Goal: Information Seeking & Learning: Learn about a topic

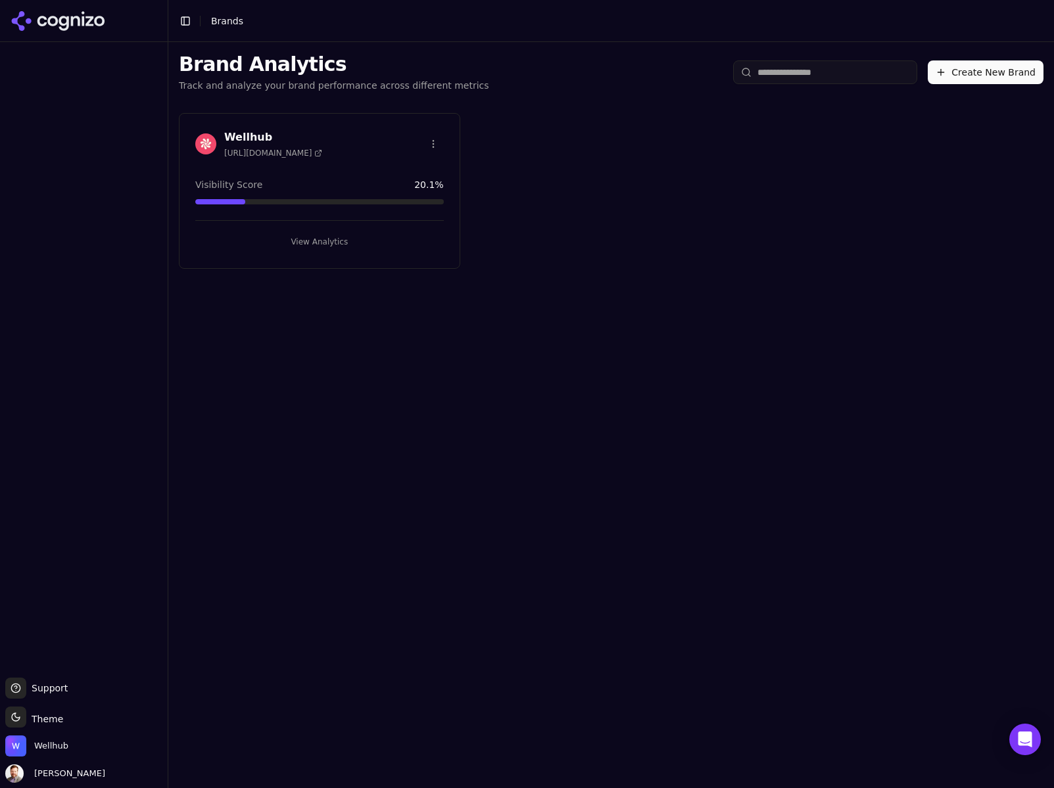
click at [246, 135] on h3 "Wellhub" at bounding box center [273, 137] width 98 height 16
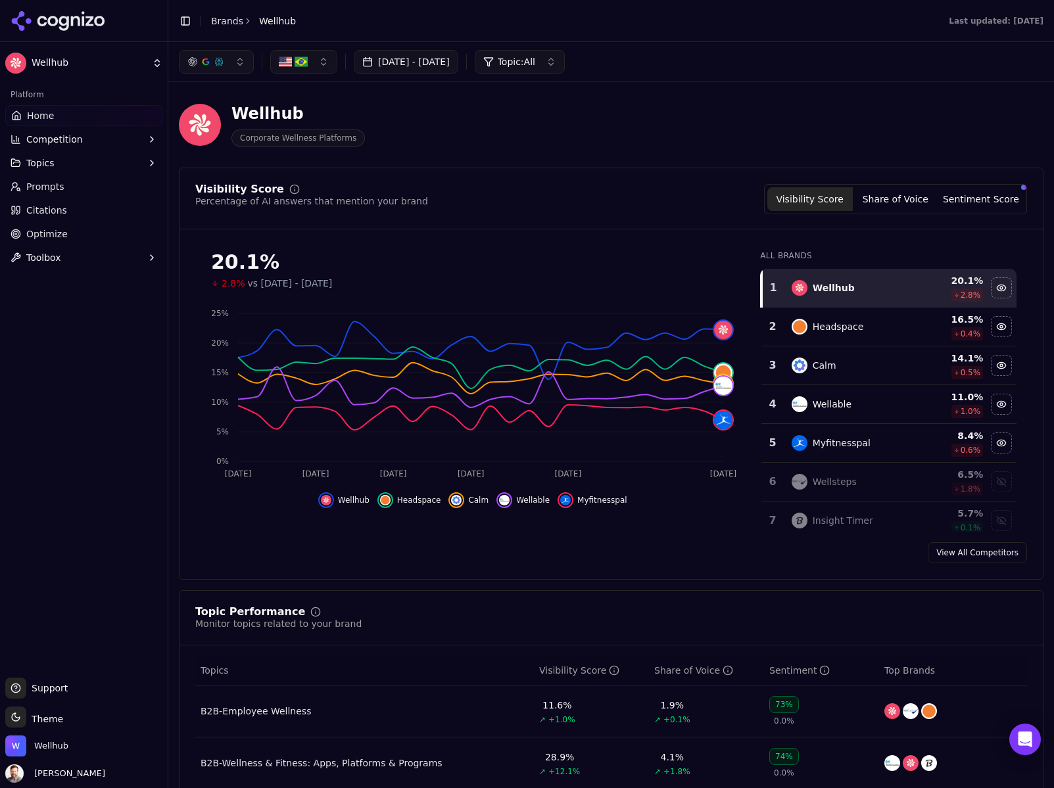
click at [227, 20] on link "Brands" at bounding box center [227, 21] width 32 height 11
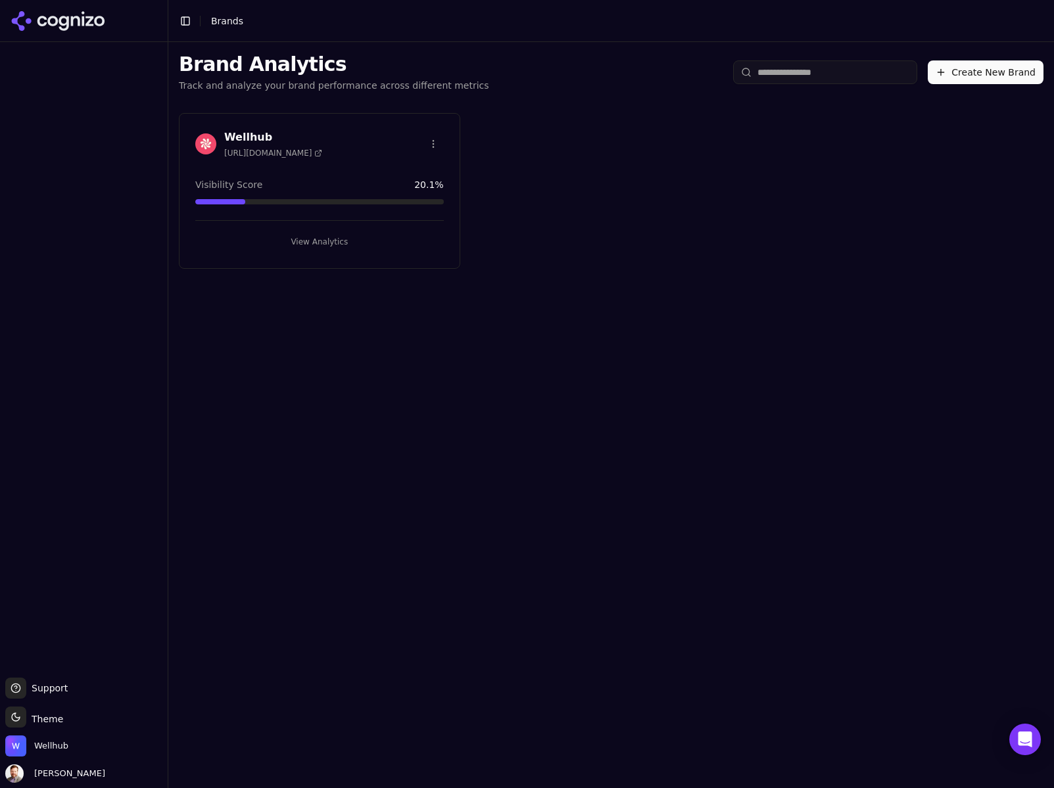
click at [246, 138] on h3 "Wellhub" at bounding box center [273, 137] width 98 height 16
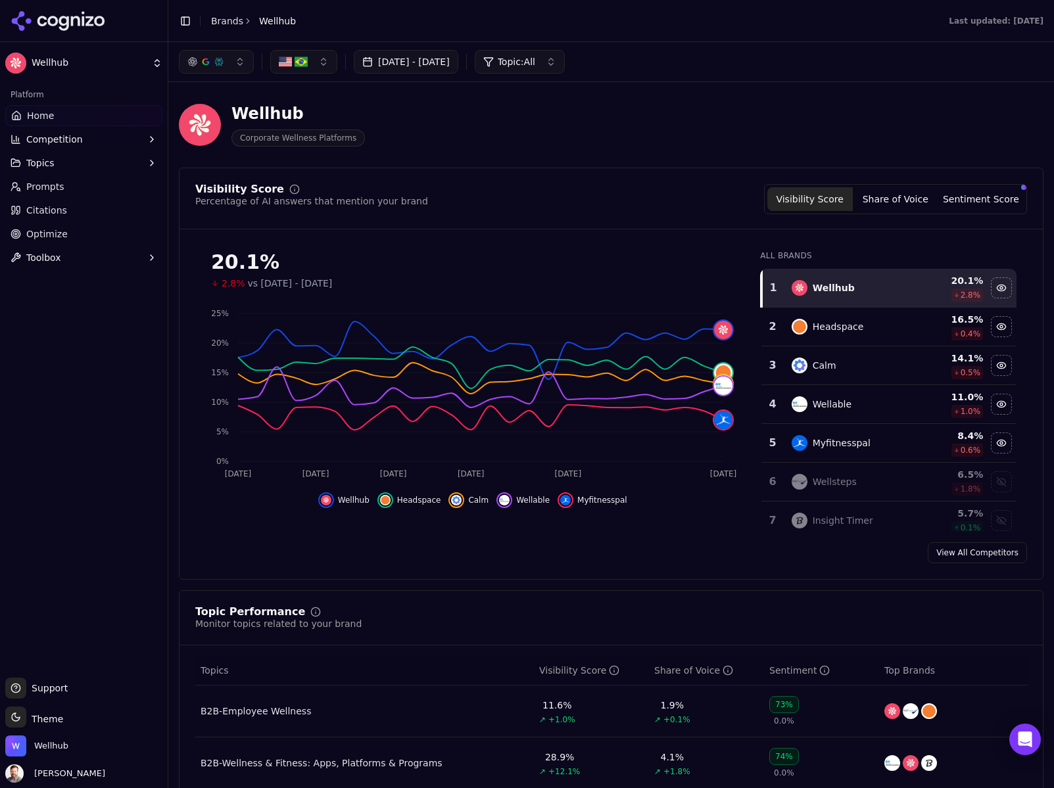
click at [35, 113] on span "Home" at bounding box center [40, 115] width 27 height 13
click at [226, 20] on link "Brands" at bounding box center [227, 21] width 32 height 11
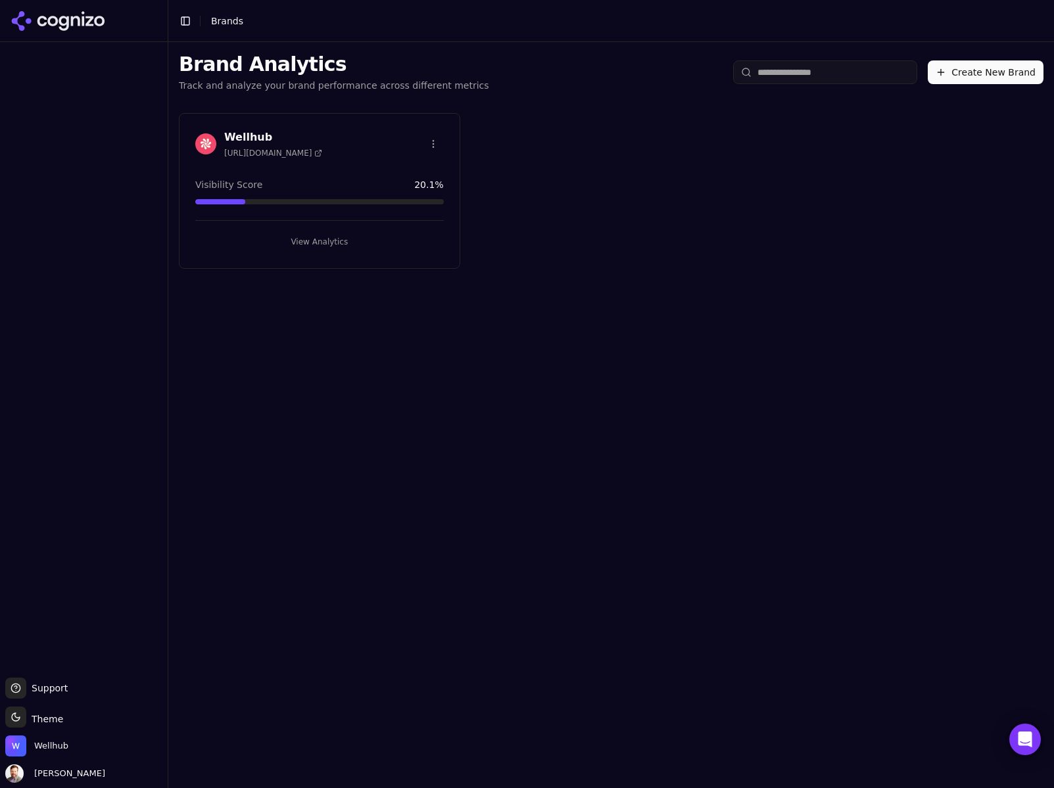
click at [253, 139] on h3 "Wellhub" at bounding box center [273, 137] width 98 height 16
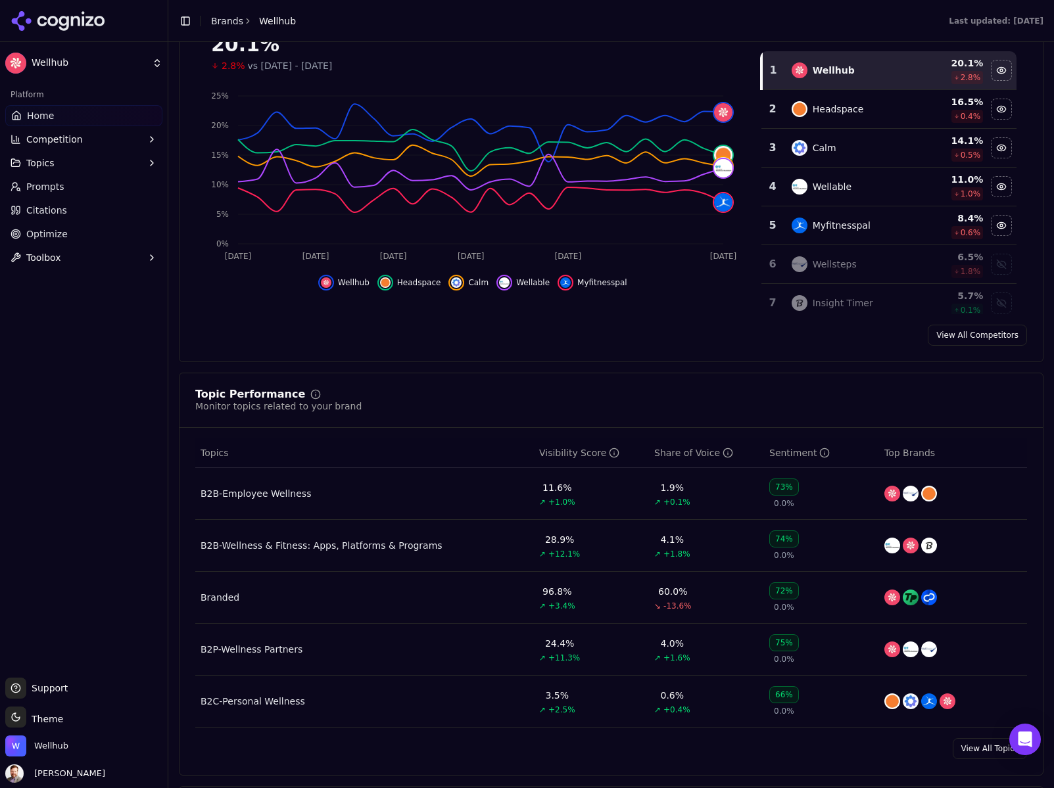
scroll to position [384, 0]
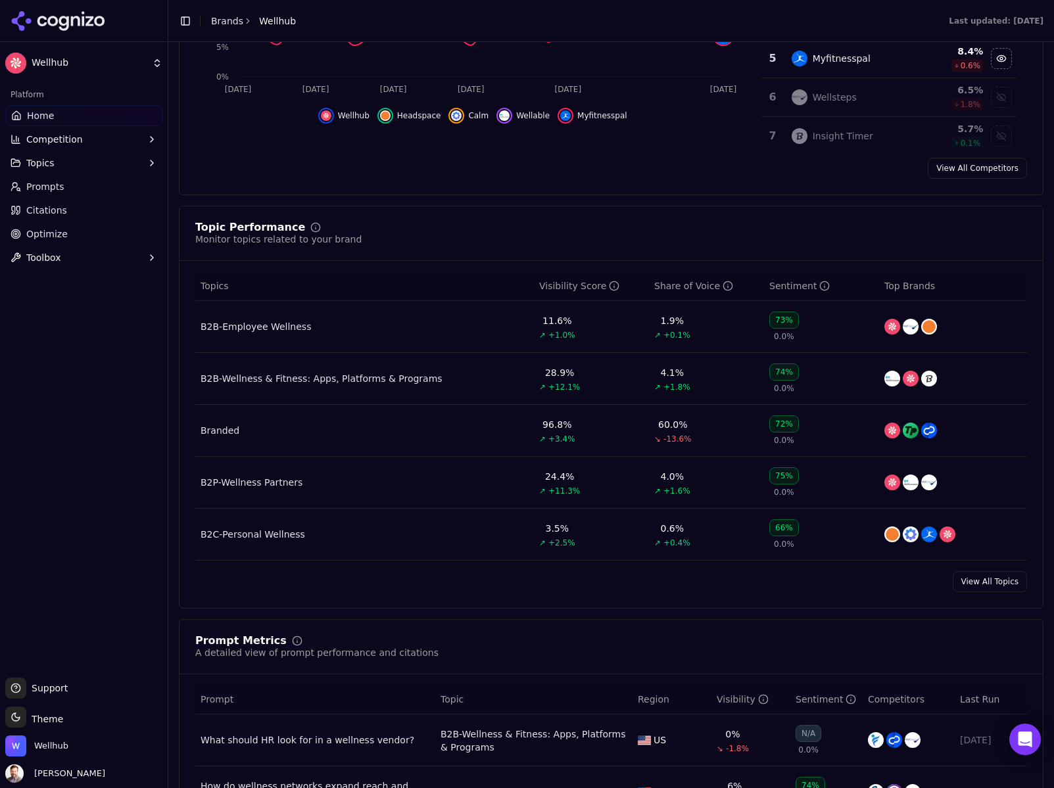
click at [367, 379] on div "B2B-Wellness & Fitness: Apps, Platforms & Programs" at bounding box center [321, 378] width 242 height 13
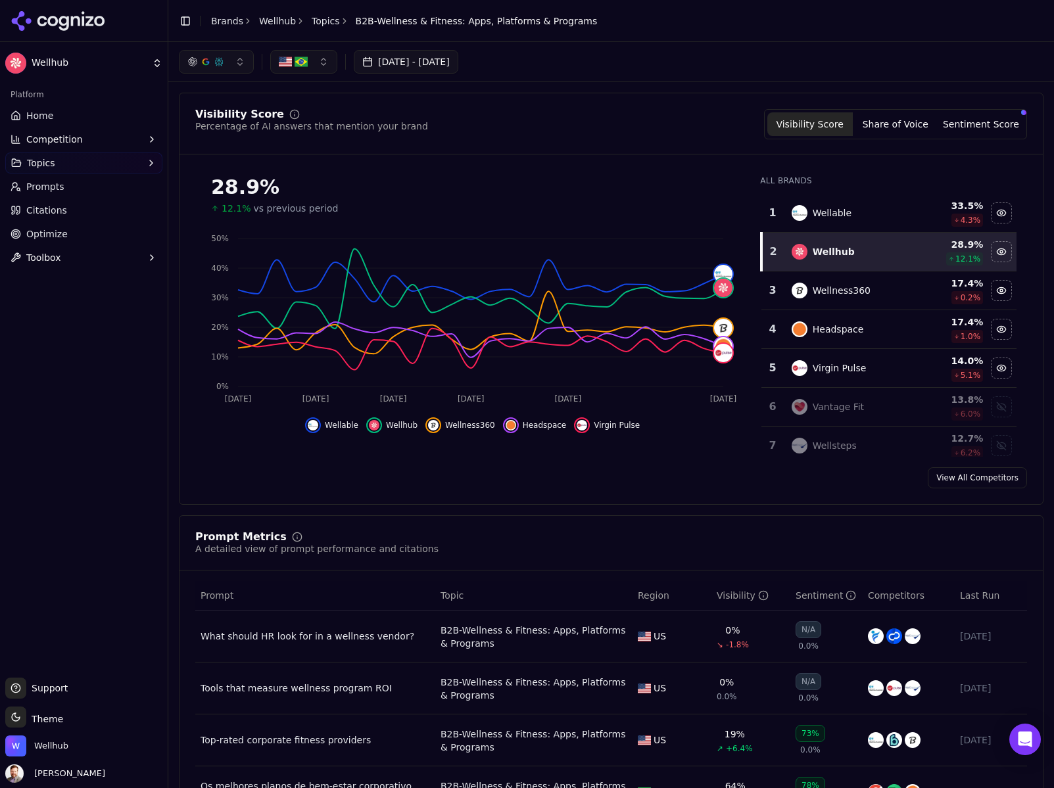
click at [49, 162] on span "Topics" at bounding box center [41, 162] width 28 height 13
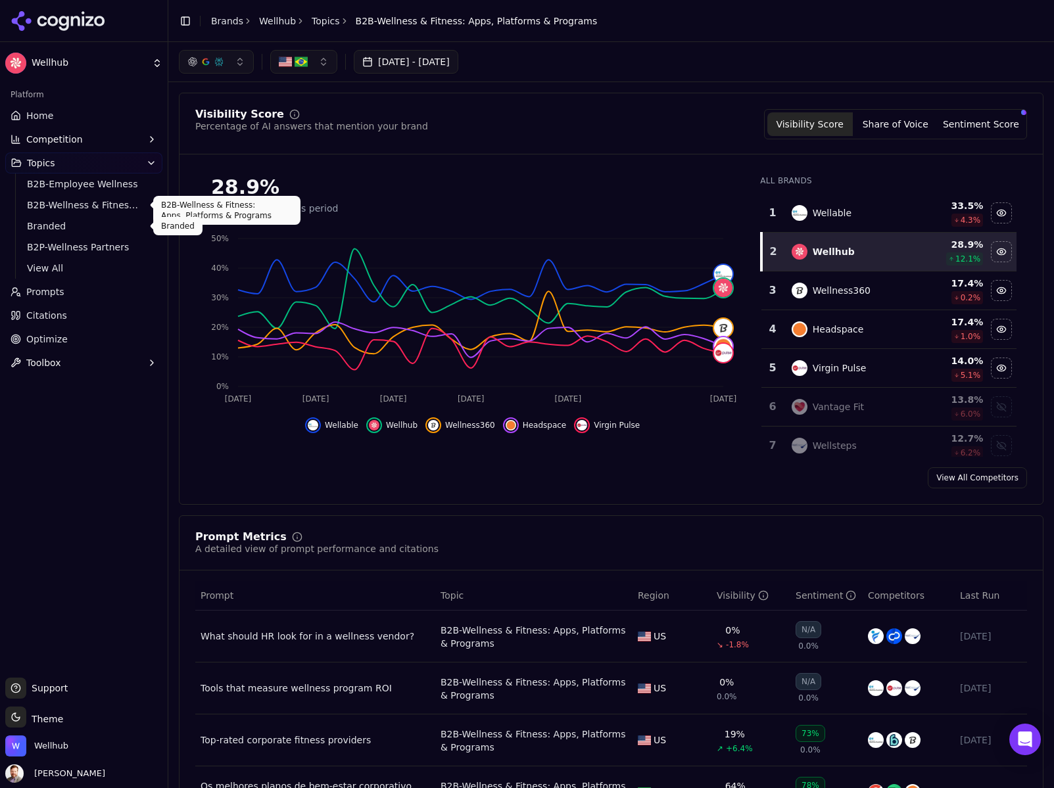
click at [54, 218] on link "Branded" at bounding box center [84, 226] width 125 height 18
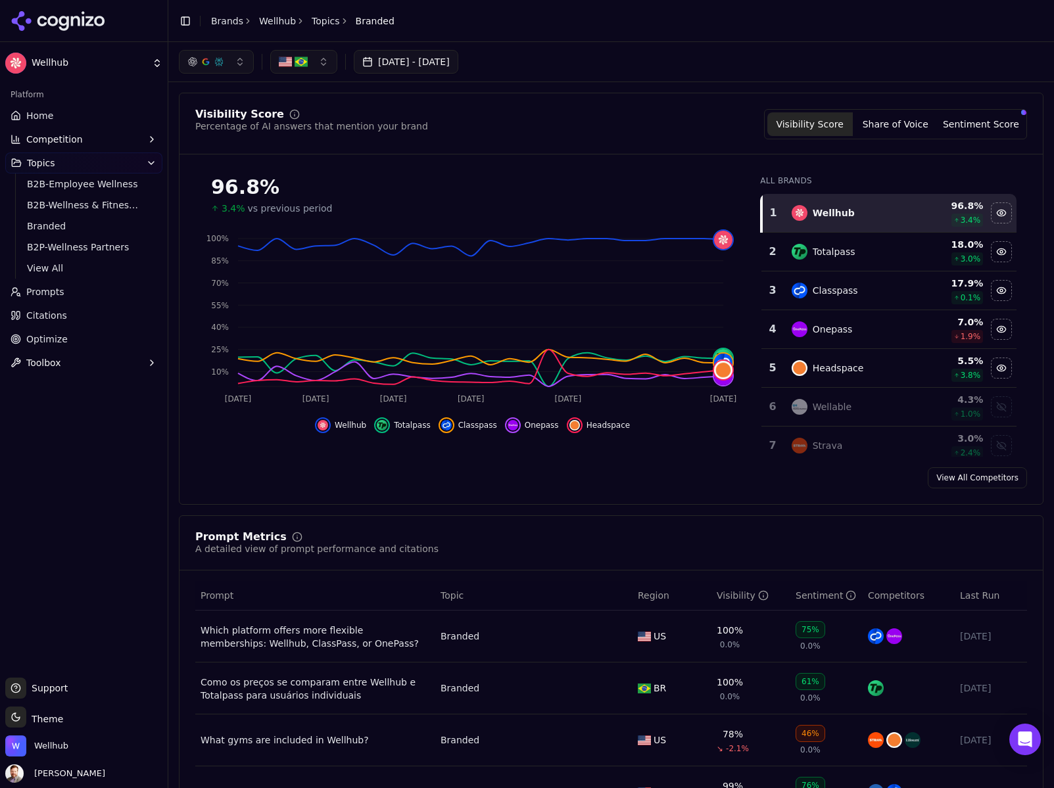
click at [41, 117] on span "Home" at bounding box center [39, 115] width 27 height 13
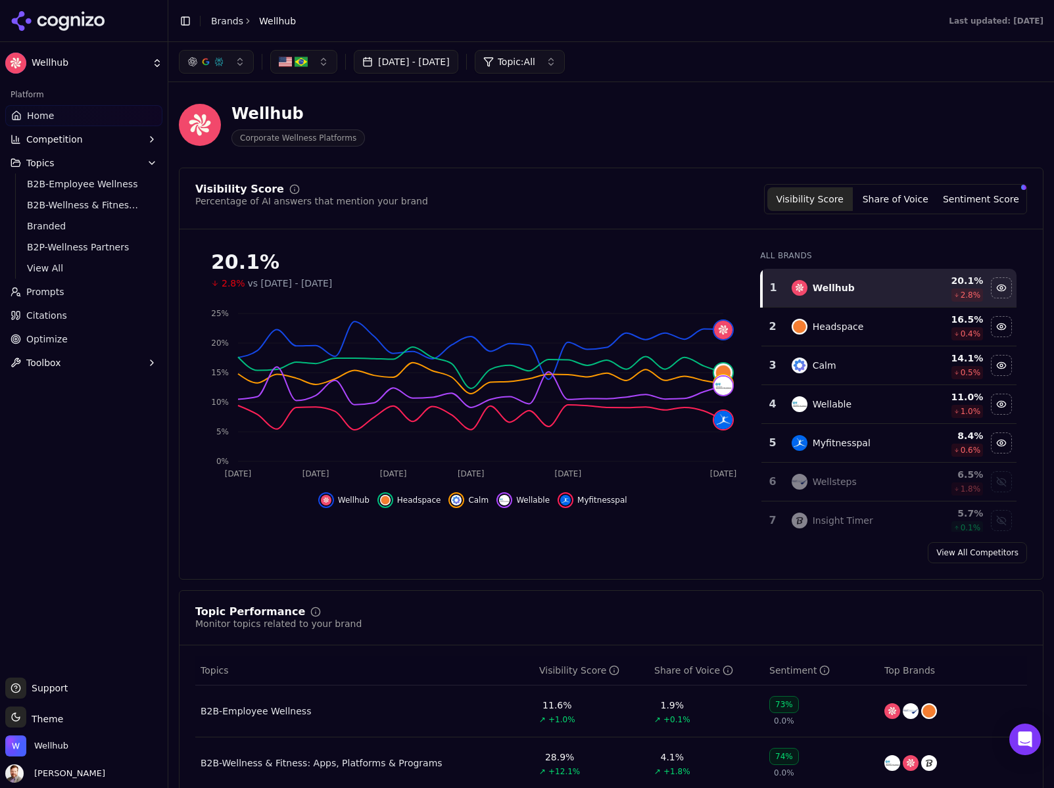
click at [585, 76] on div "Jul 27, 2025 - Aug 26, 2025 Topic: All" at bounding box center [610, 61] width 885 height 39
click at [565, 64] on button "Topic: All" at bounding box center [520, 62] width 90 height 24
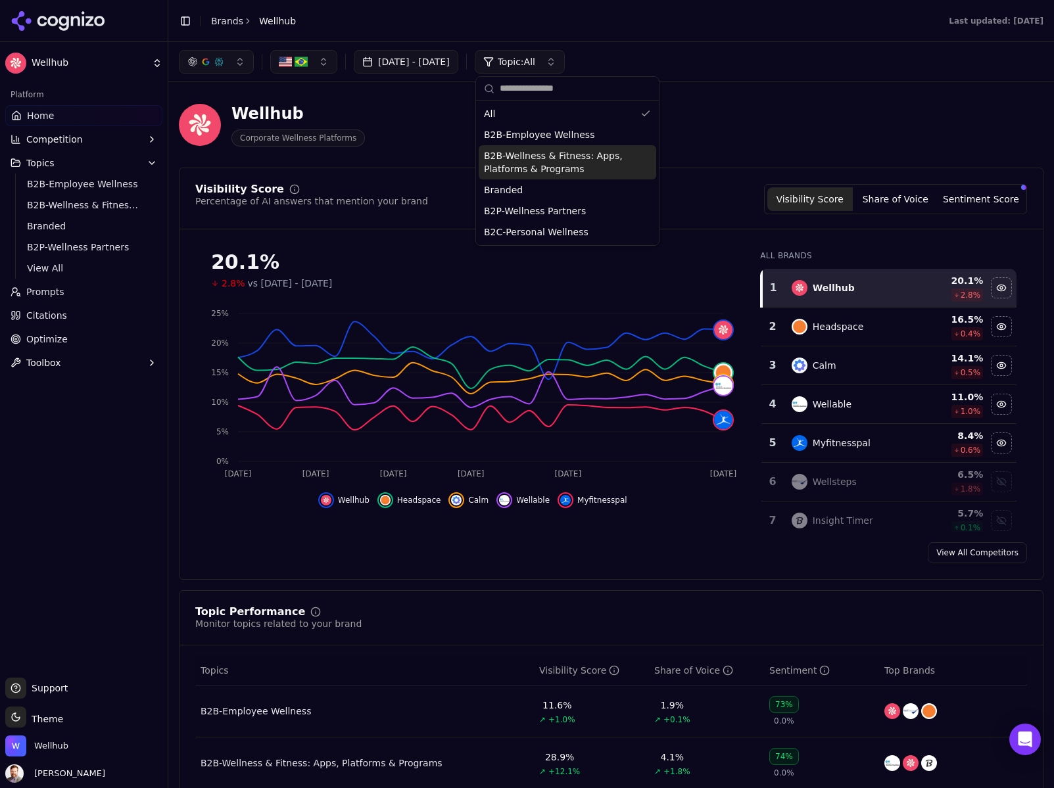
click at [565, 166] on span "B2B-Wellness & Fitness: Apps, Platforms & Programs" at bounding box center [559, 162] width 151 height 26
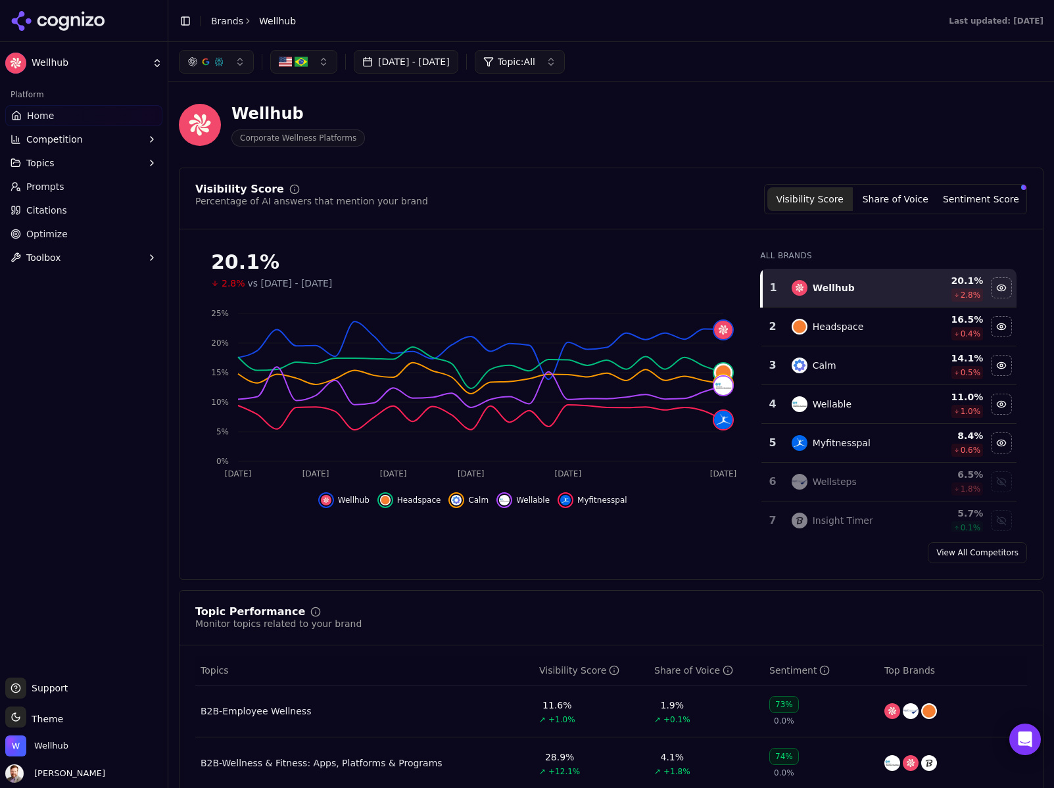
click at [535, 67] on span "Topic: All" at bounding box center [516, 61] width 37 height 13
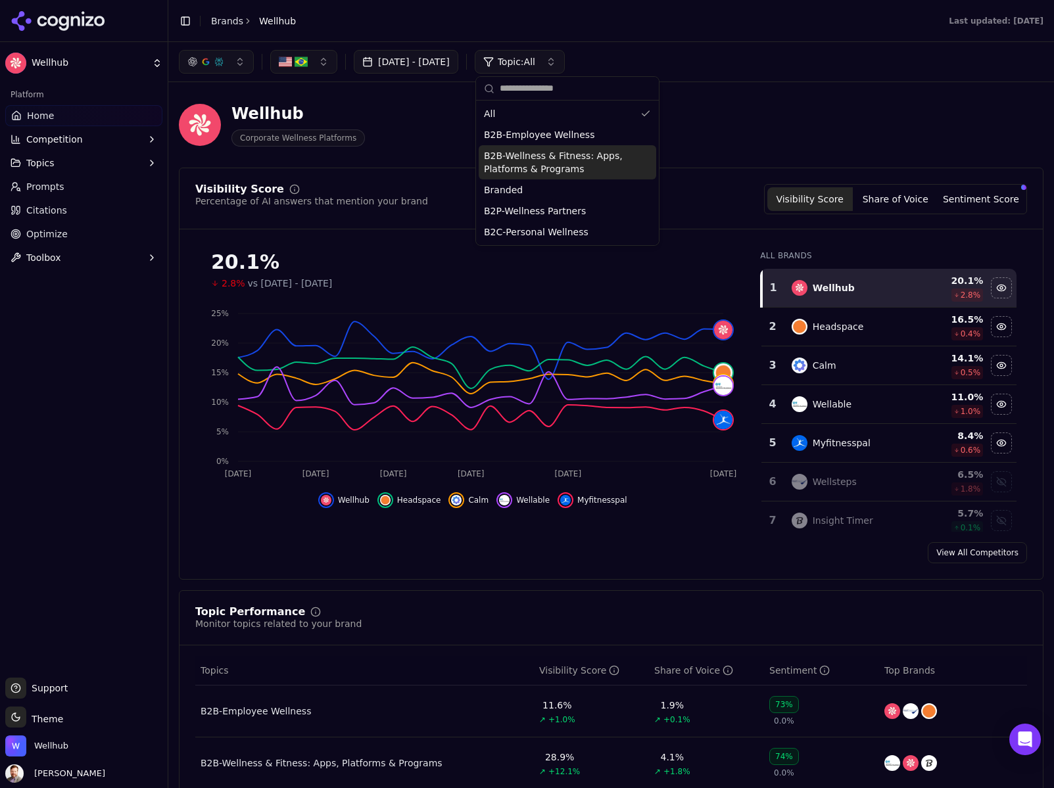
click at [526, 163] on span "B2B-Wellness & Fitness: Apps, Platforms & Programs" at bounding box center [559, 162] width 151 height 26
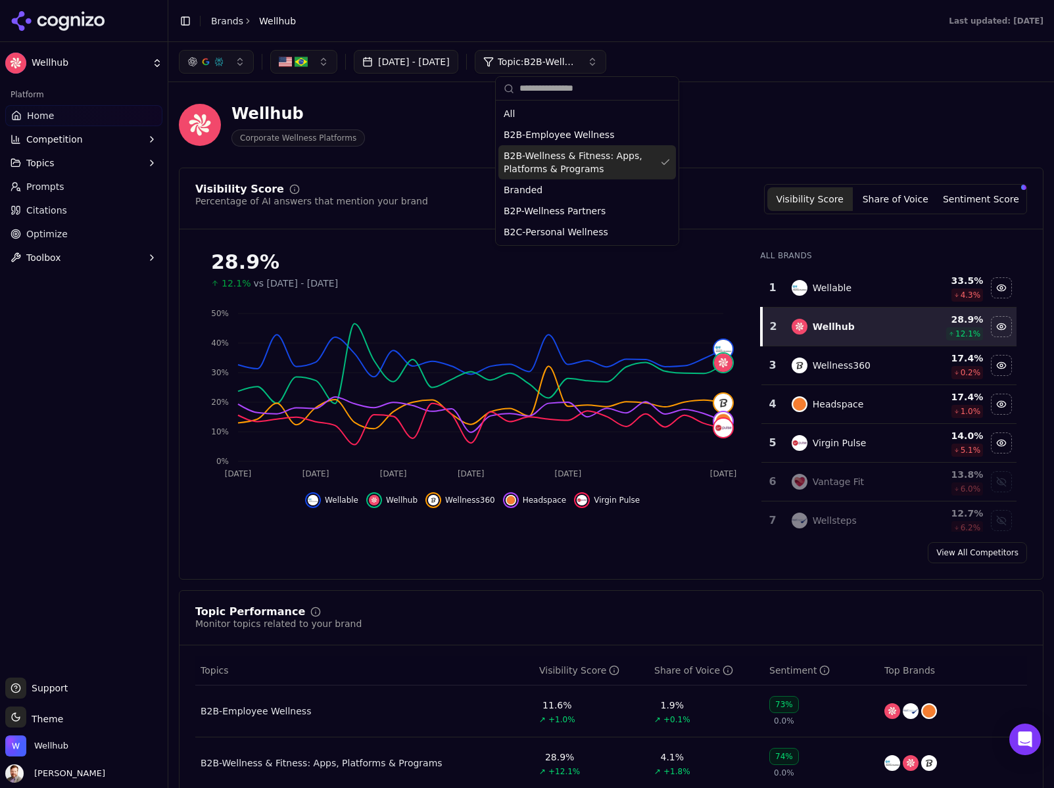
click at [595, 162] on span "B2B-Wellness & Fitness: Apps, Platforms & Programs" at bounding box center [578, 162] width 151 height 26
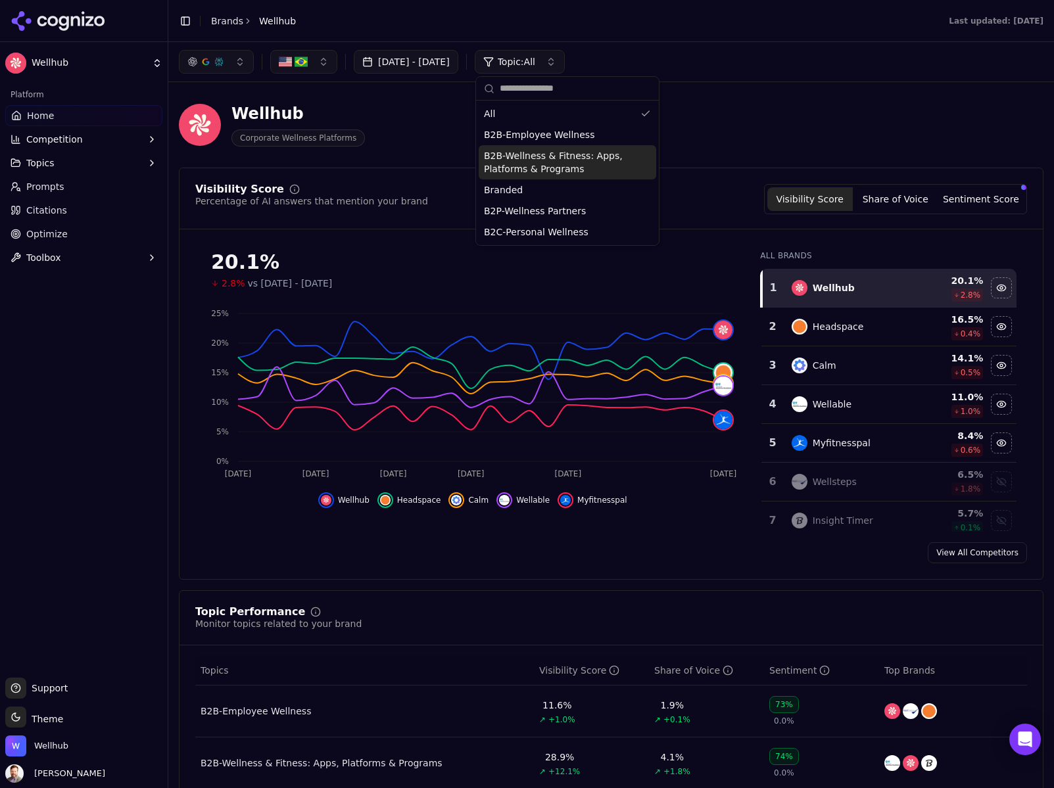
click at [563, 162] on span "B2B-Wellness & Fitness: Apps, Platforms & Programs" at bounding box center [559, 162] width 151 height 26
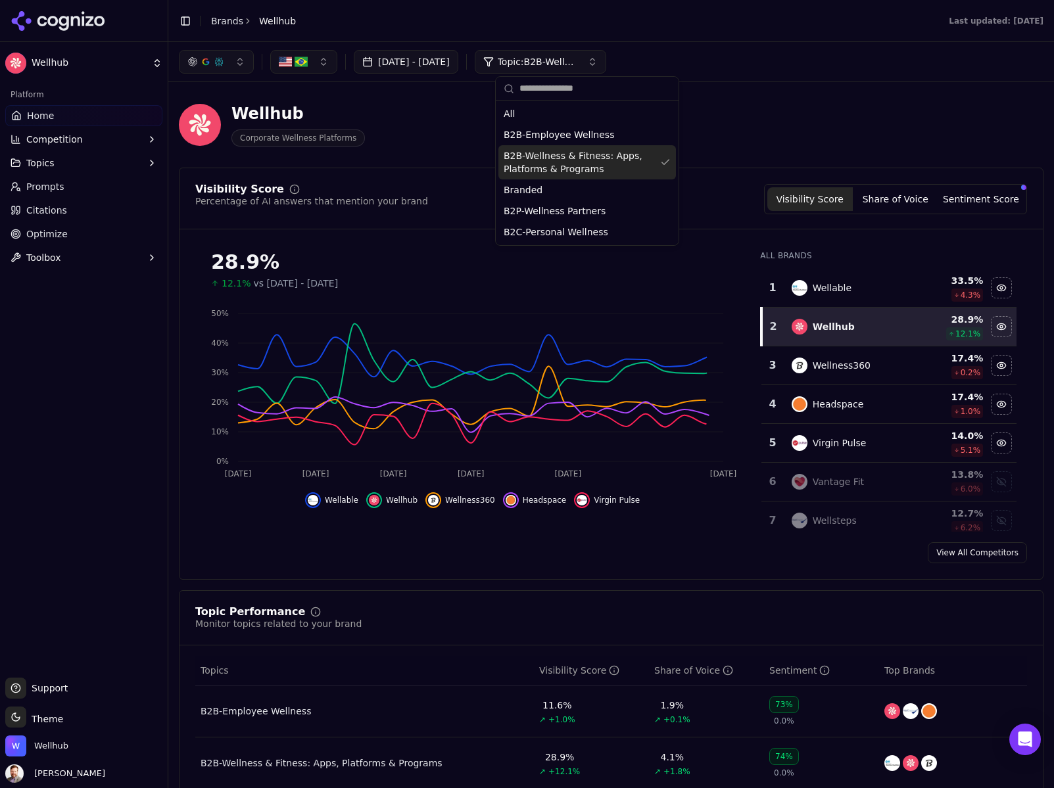
click at [800, 128] on div "Wellhub Corporate Wellness Platforms" at bounding box center [611, 125] width 864 height 64
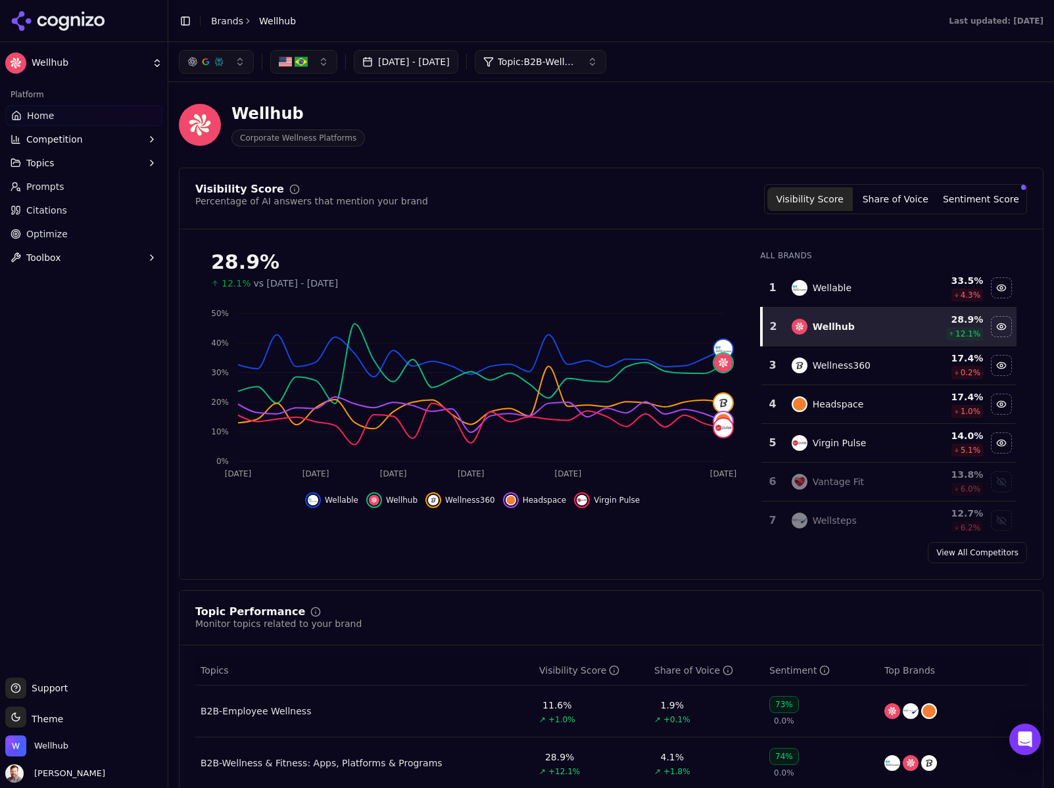
click at [323, 64] on button "button" at bounding box center [303, 62] width 67 height 24
click at [536, 131] on div "Wellhub Corporate Wellness Platforms" at bounding box center [473, 124] width 589 height 43
click at [894, 193] on button "Share of Voice" at bounding box center [894, 199] width 85 height 24
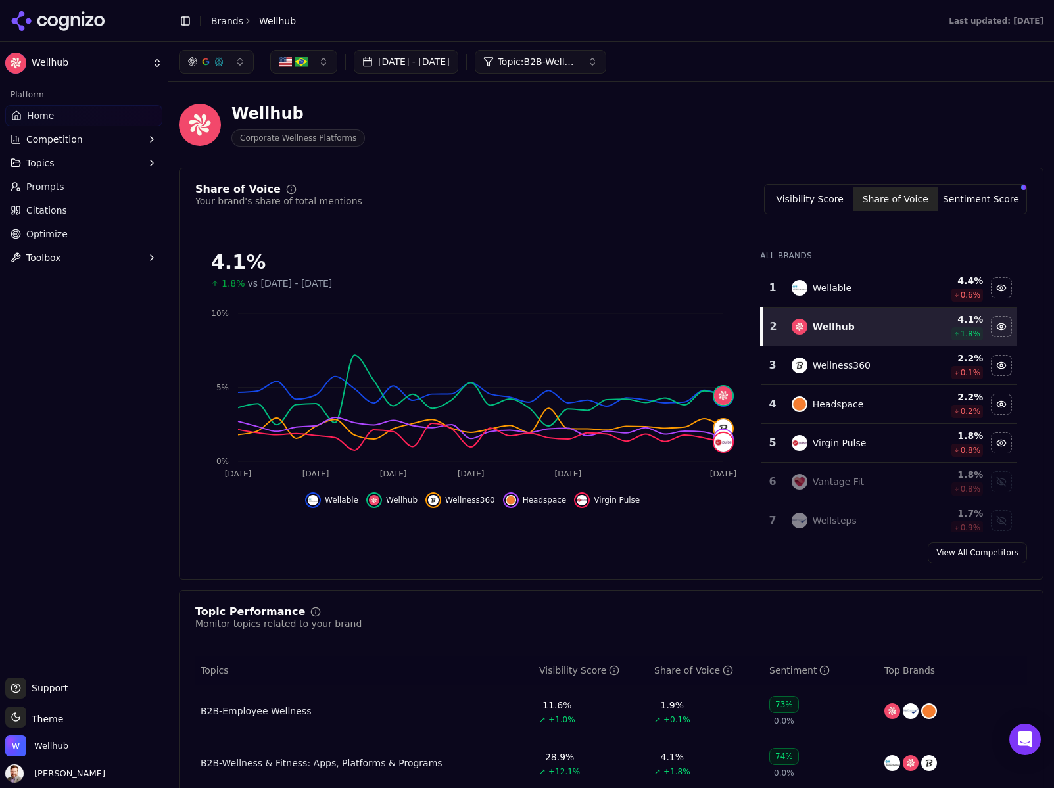
scroll to position [4, 0]
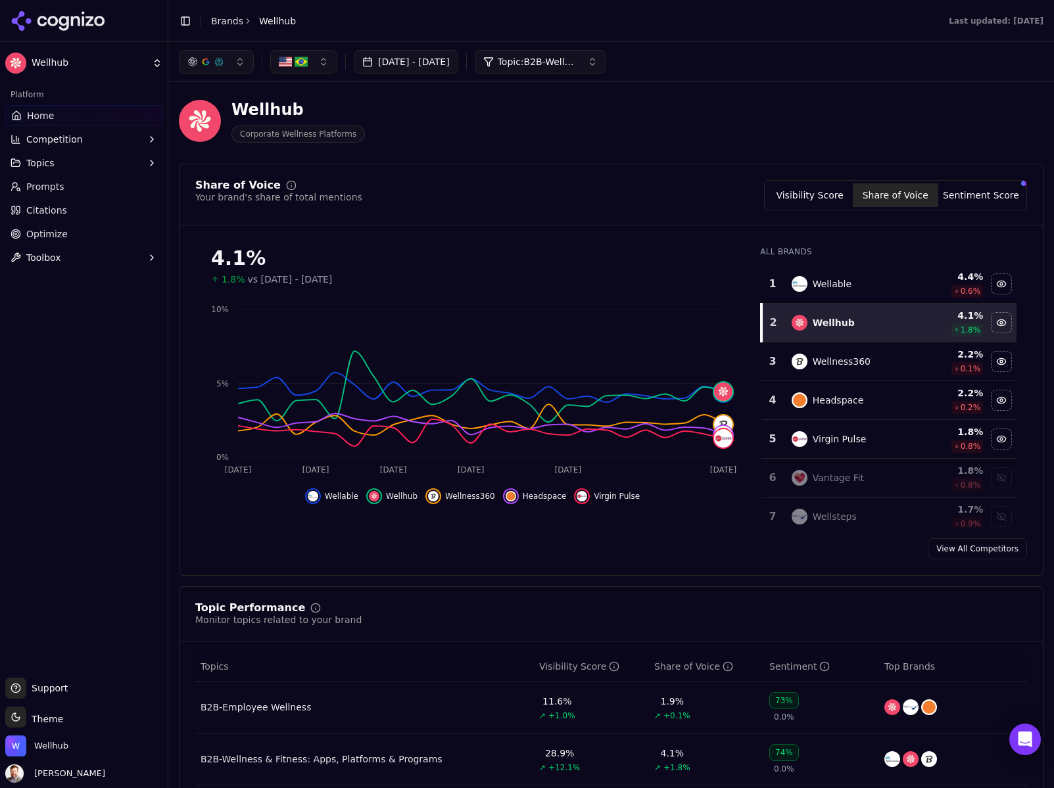
click at [321, 62] on button "button" at bounding box center [303, 62] width 67 height 24
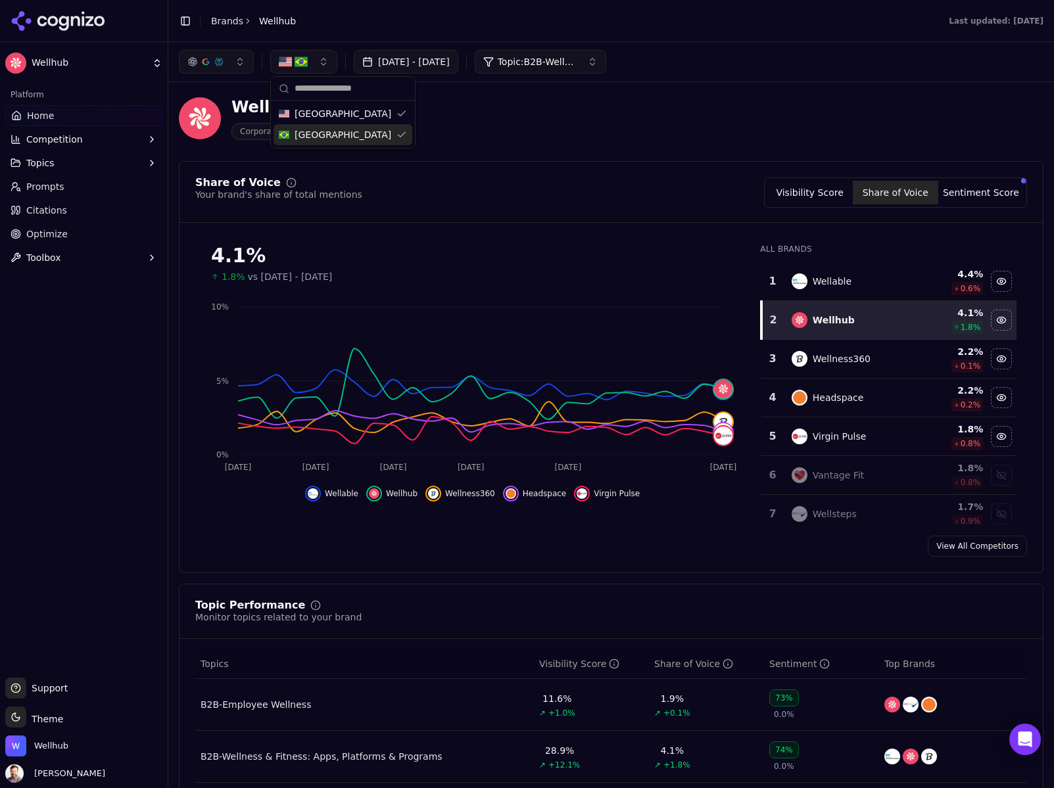
click at [291, 135] on div "[GEOGRAPHIC_DATA]" at bounding box center [342, 134] width 139 height 21
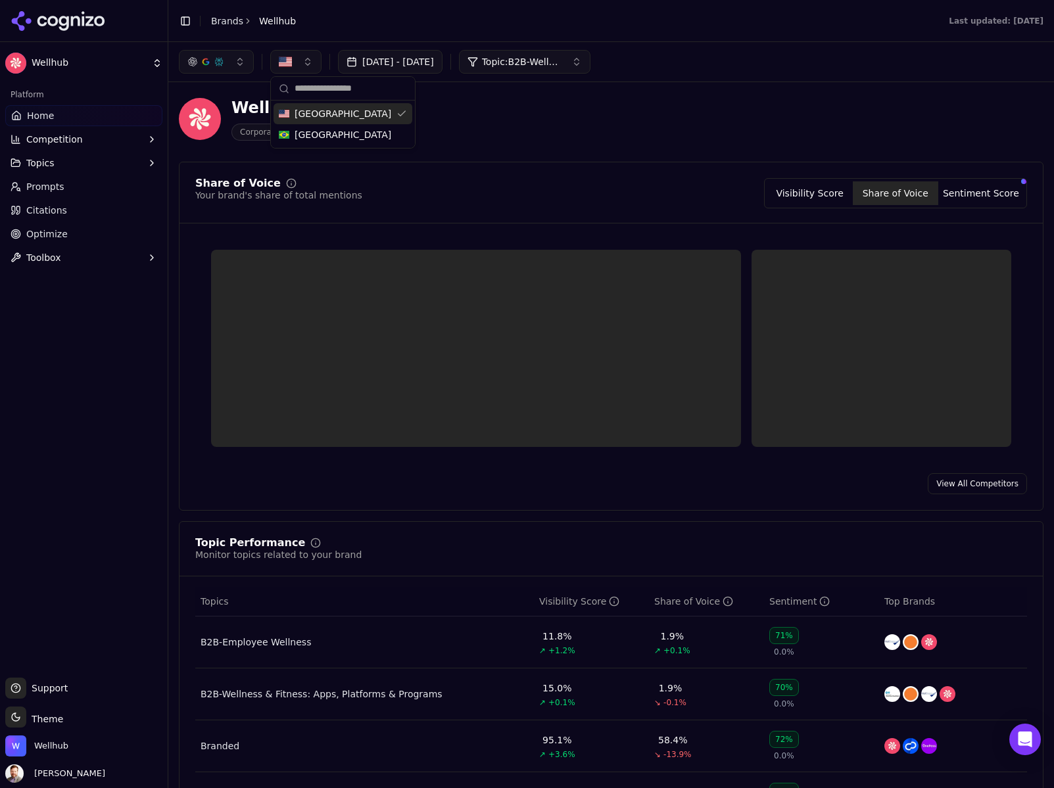
scroll to position [5, 0]
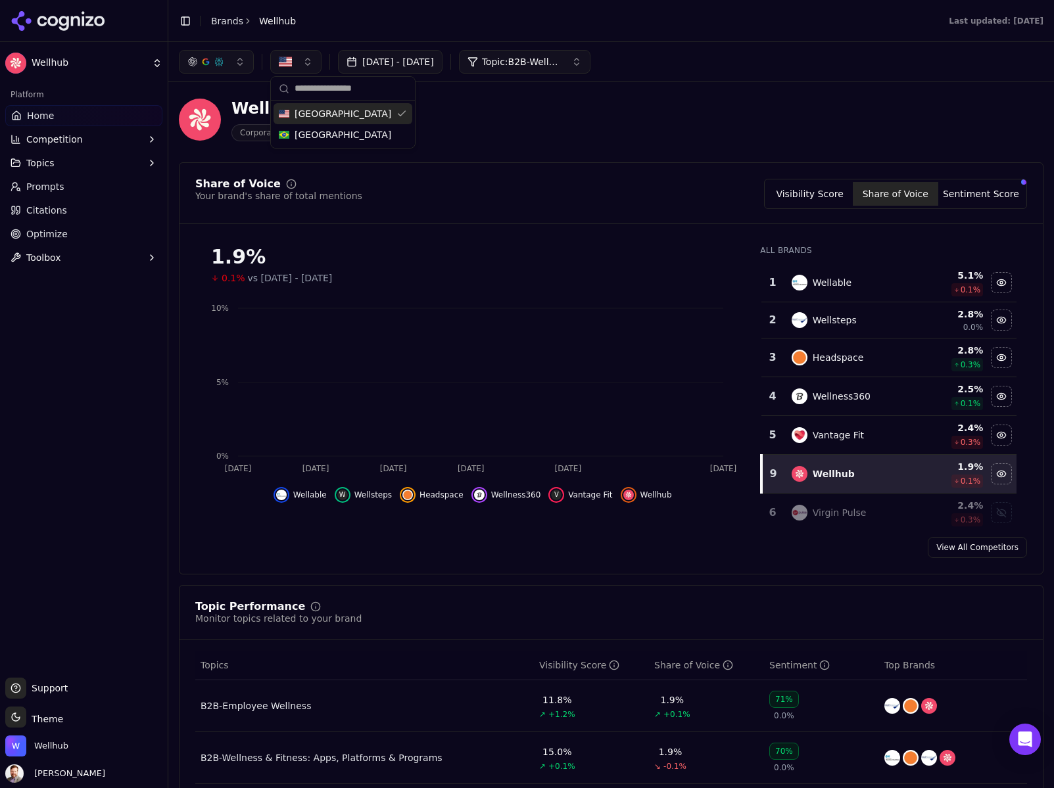
click at [239, 63] on button "button" at bounding box center [216, 62] width 75 height 24
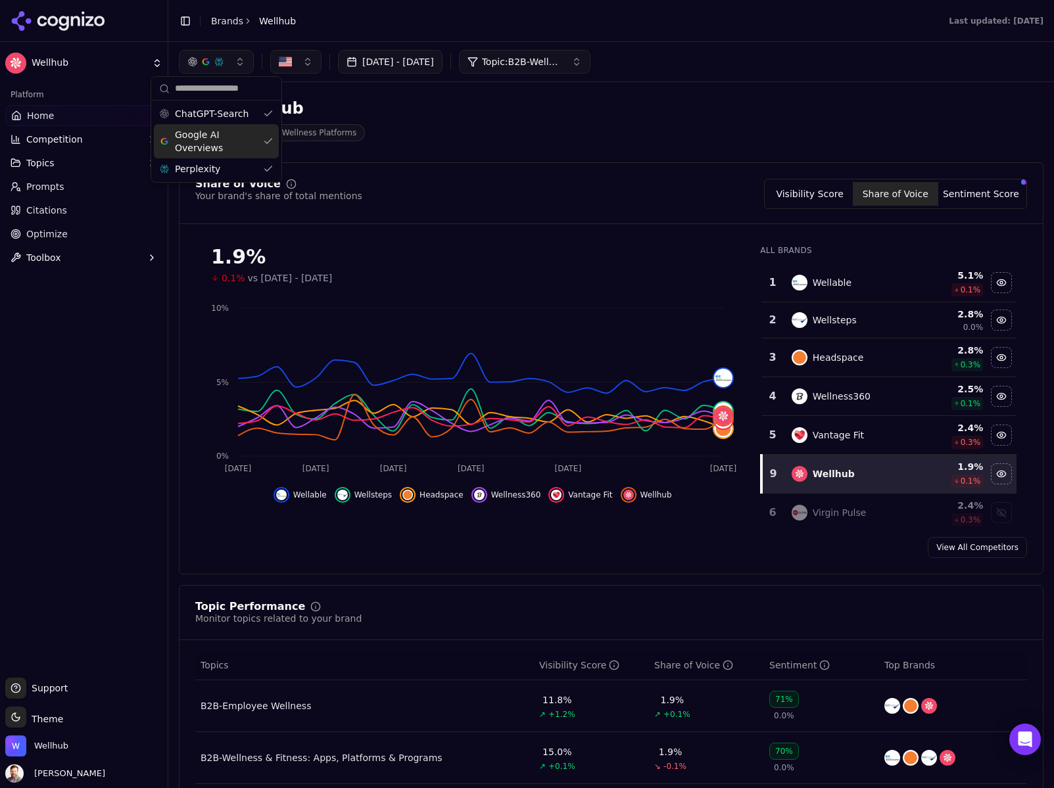
click at [193, 137] on span "Google AI Overviews" at bounding box center [216, 141] width 83 height 26
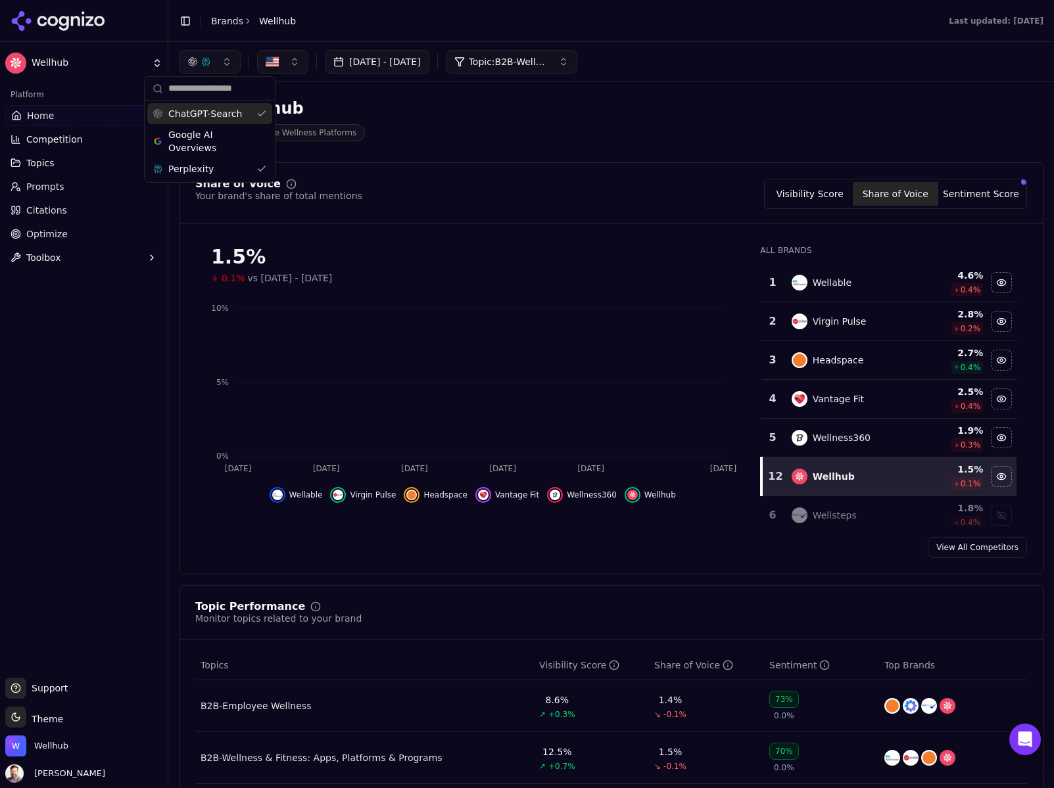
click at [223, 72] on button "button" at bounding box center [210, 62] width 62 height 24
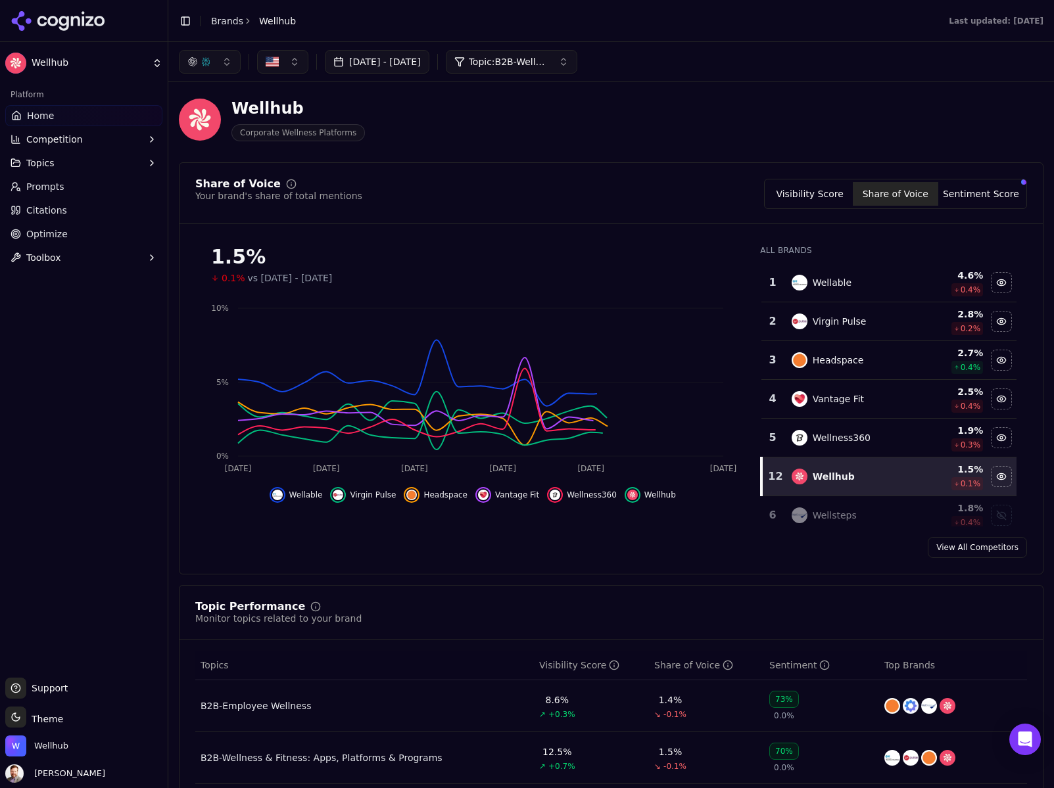
click at [229, 66] on button "button" at bounding box center [210, 62] width 62 height 24
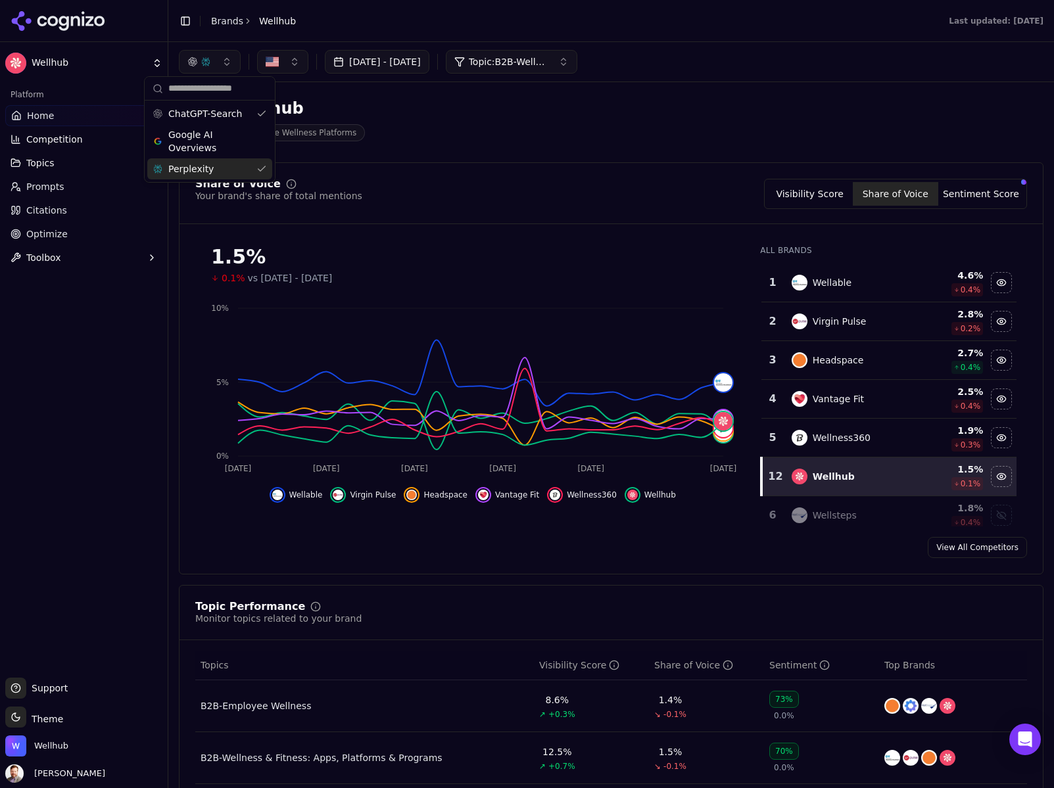
click at [181, 170] on span "Perplexity" at bounding box center [190, 168] width 45 height 13
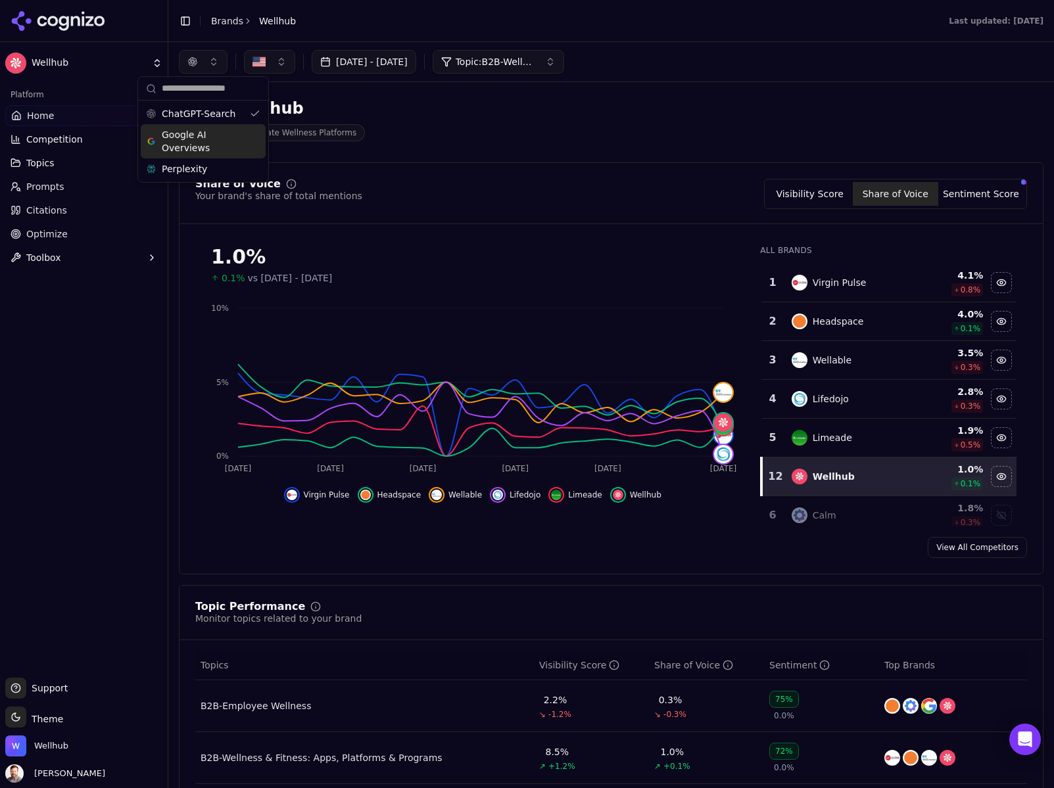
click at [214, 137] on span "Google AI Overviews" at bounding box center [203, 141] width 83 height 26
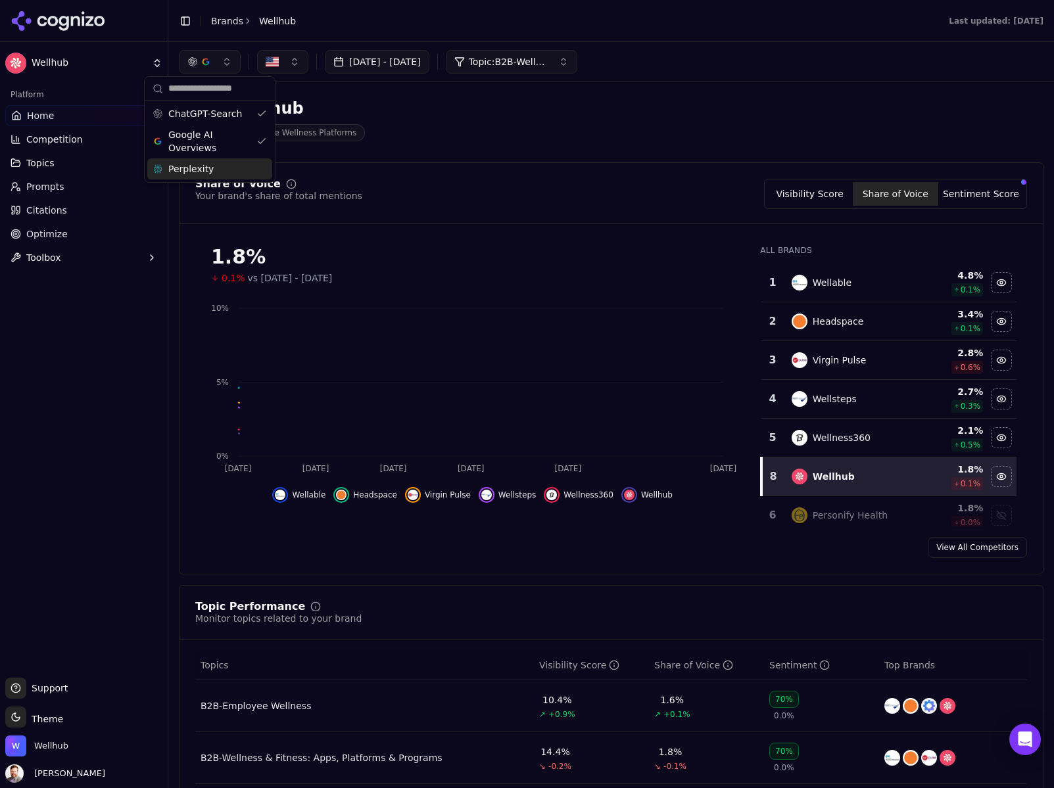
click at [237, 165] on div "Perplexity" at bounding box center [209, 168] width 125 height 21
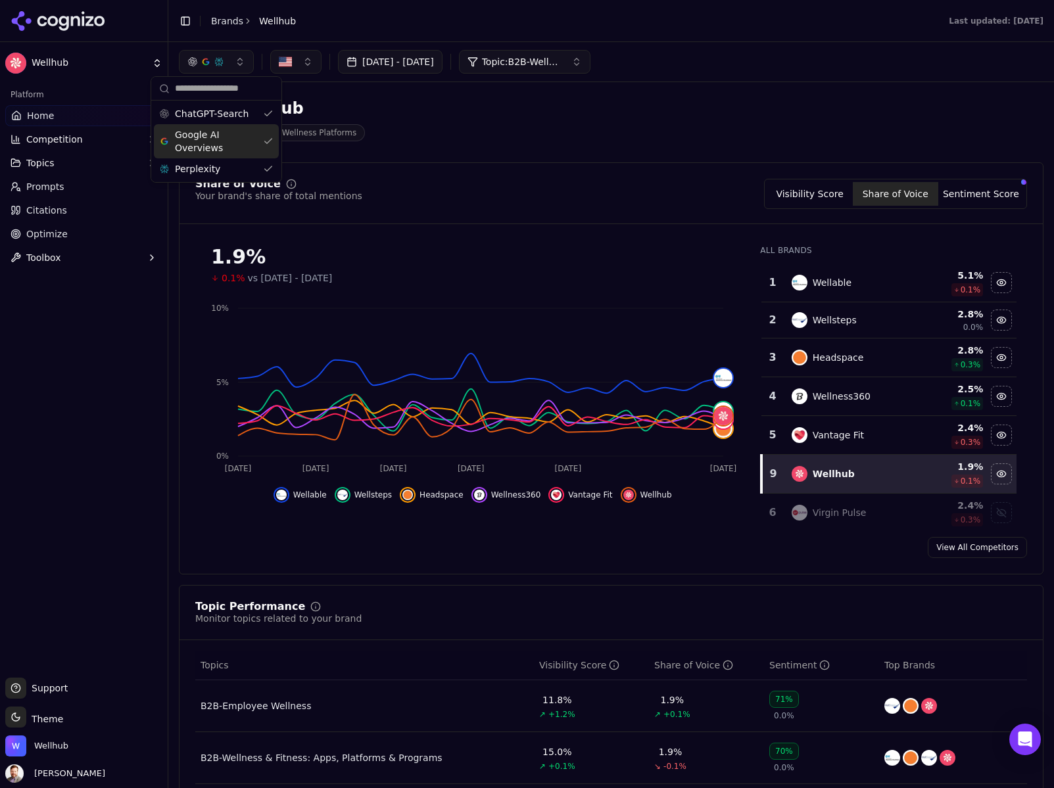
click at [269, 141] on div "Google AI Overviews" at bounding box center [216, 141] width 125 height 34
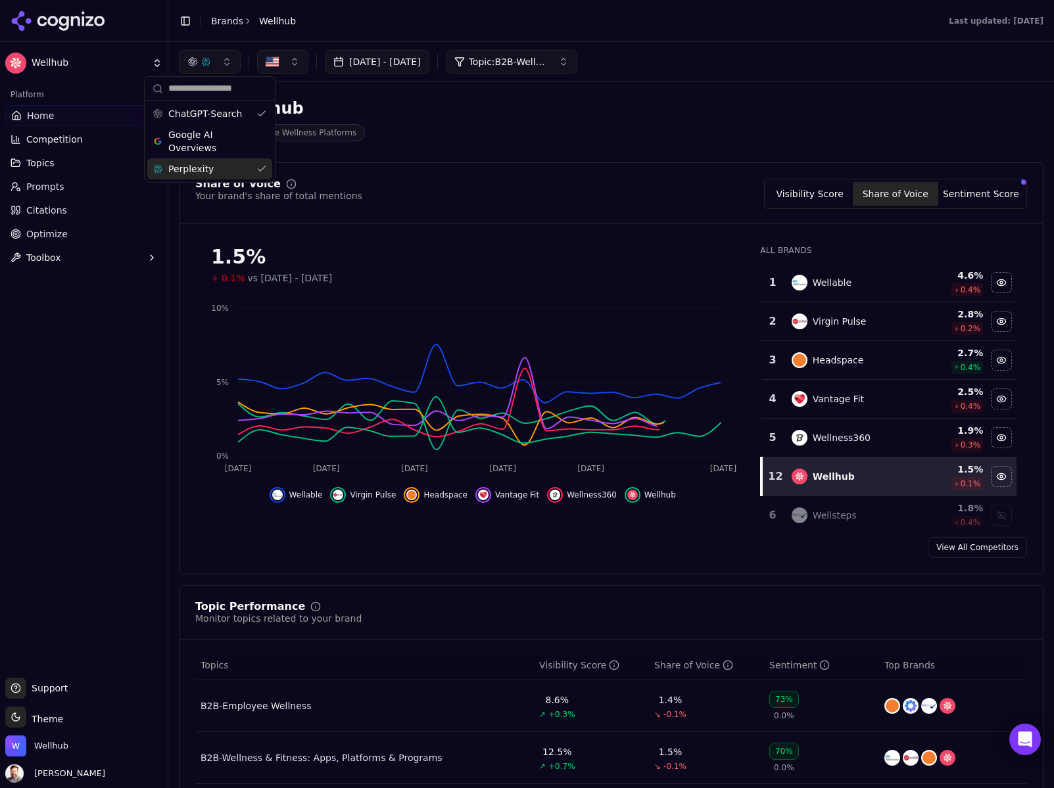
click at [261, 167] on div "Perplexity" at bounding box center [209, 168] width 125 height 21
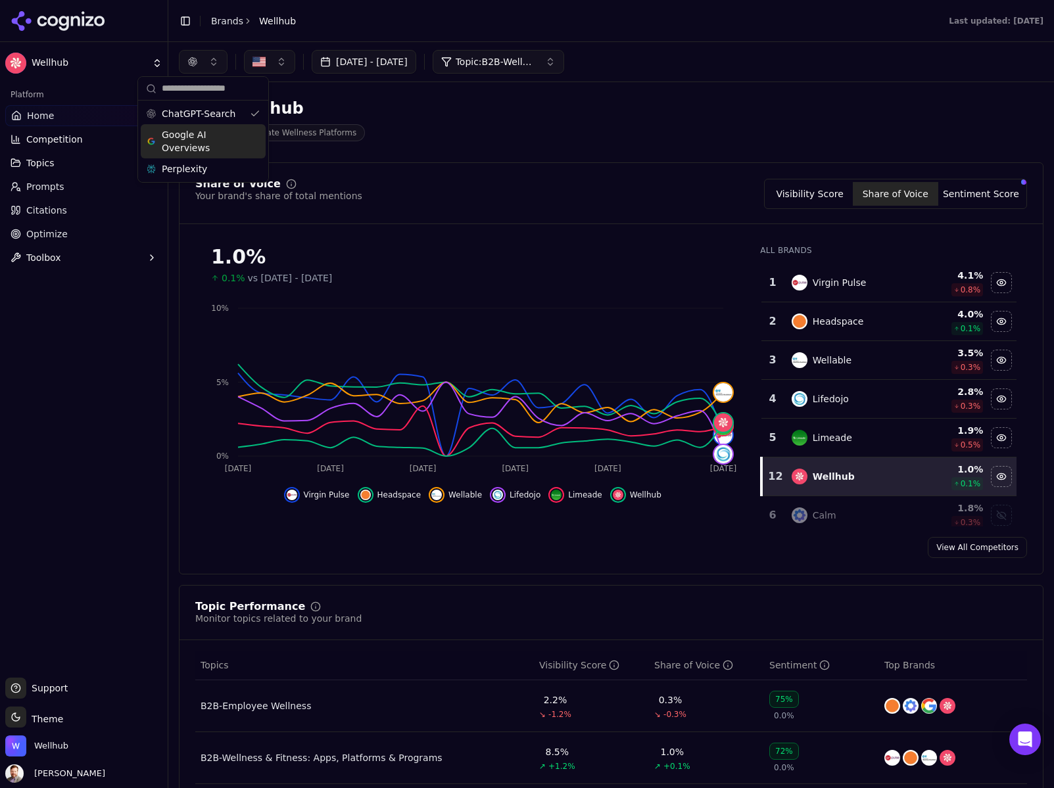
click at [217, 137] on span "Google AI Overviews" at bounding box center [203, 141] width 83 height 26
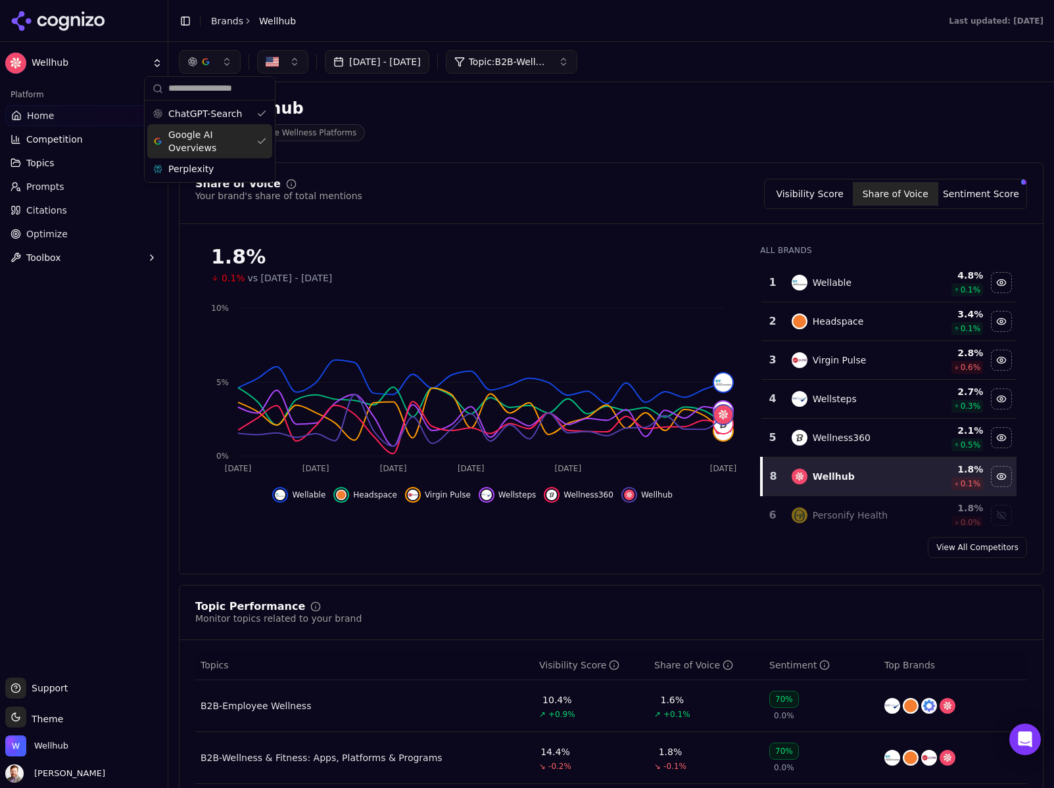
click at [262, 141] on div "Google AI Overviews" at bounding box center [209, 141] width 125 height 34
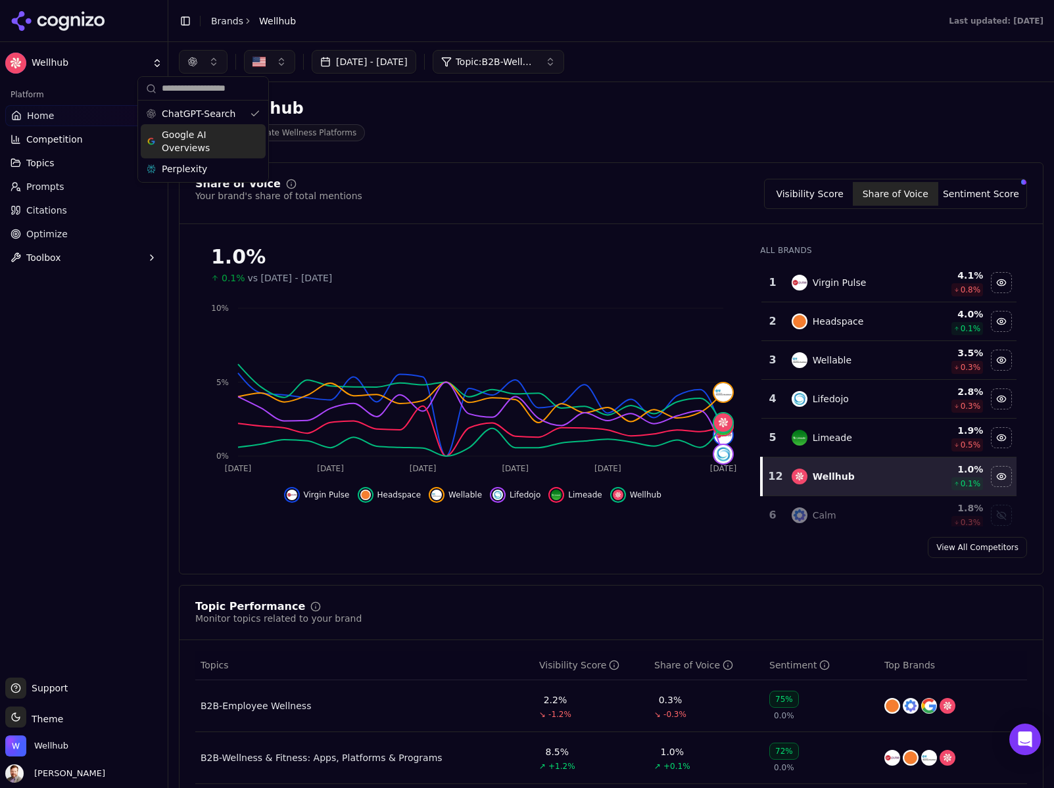
click at [241, 144] on span "Google AI Overviews" at bounding box center [203, 141] width 83 height 26
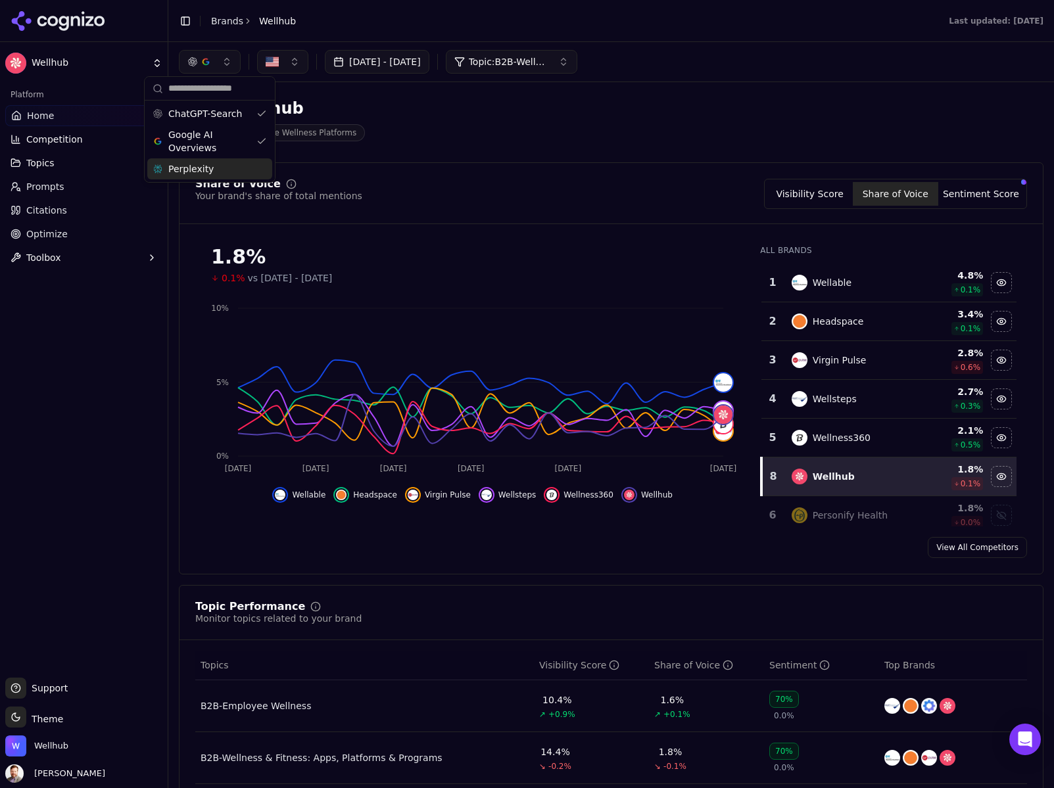
click at [251, 173] on div "Perplexity" at bounding box center [209, 168] width 125 height 21
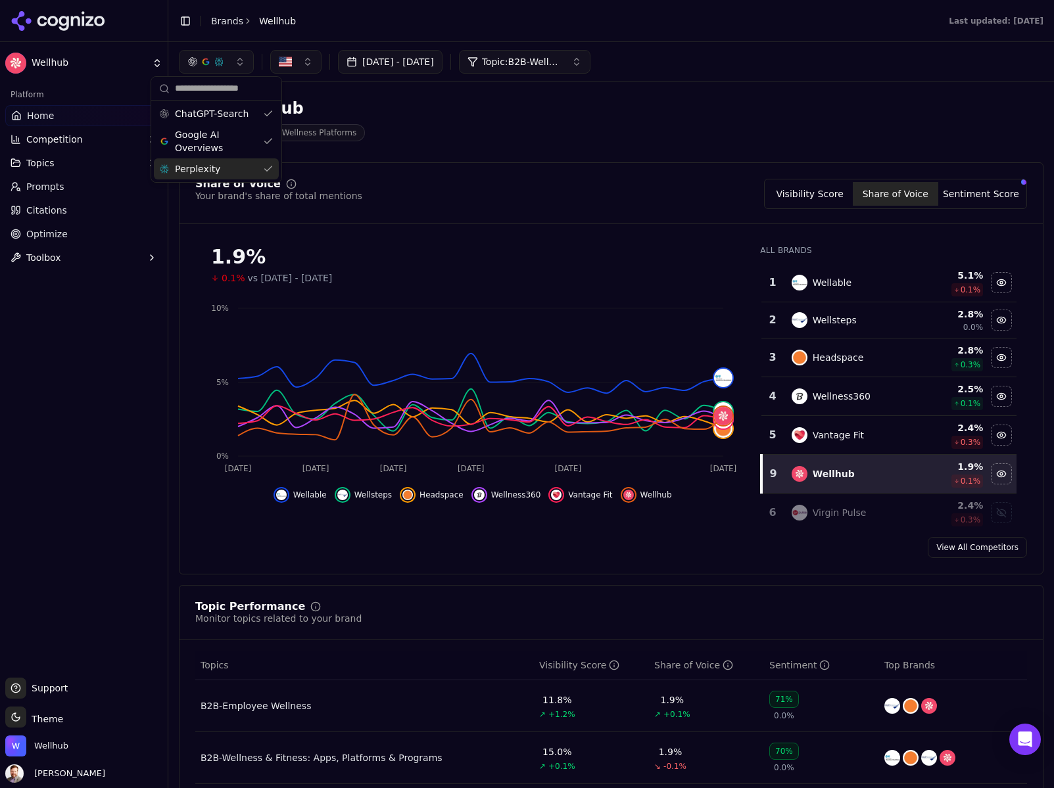
click at [452, 147] on div "Wellhub Corporate Wellness Platforms" at bounding box center [611, 119] width 864 height 64
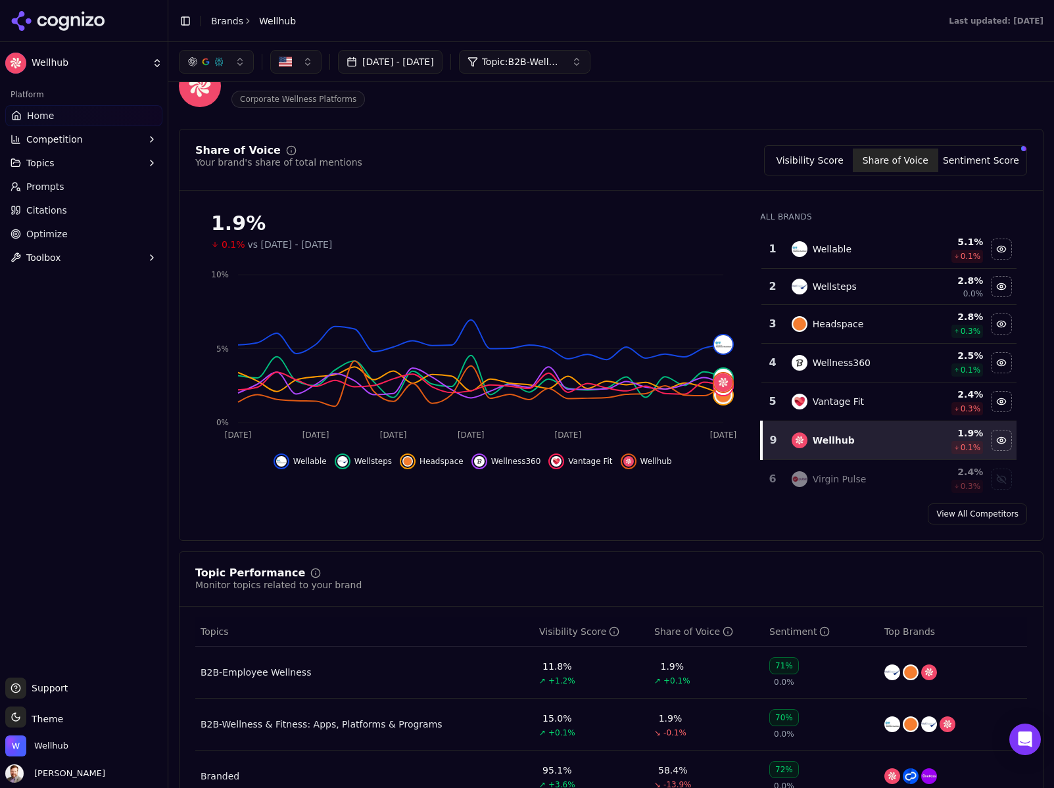
scroll to position [0, 0]
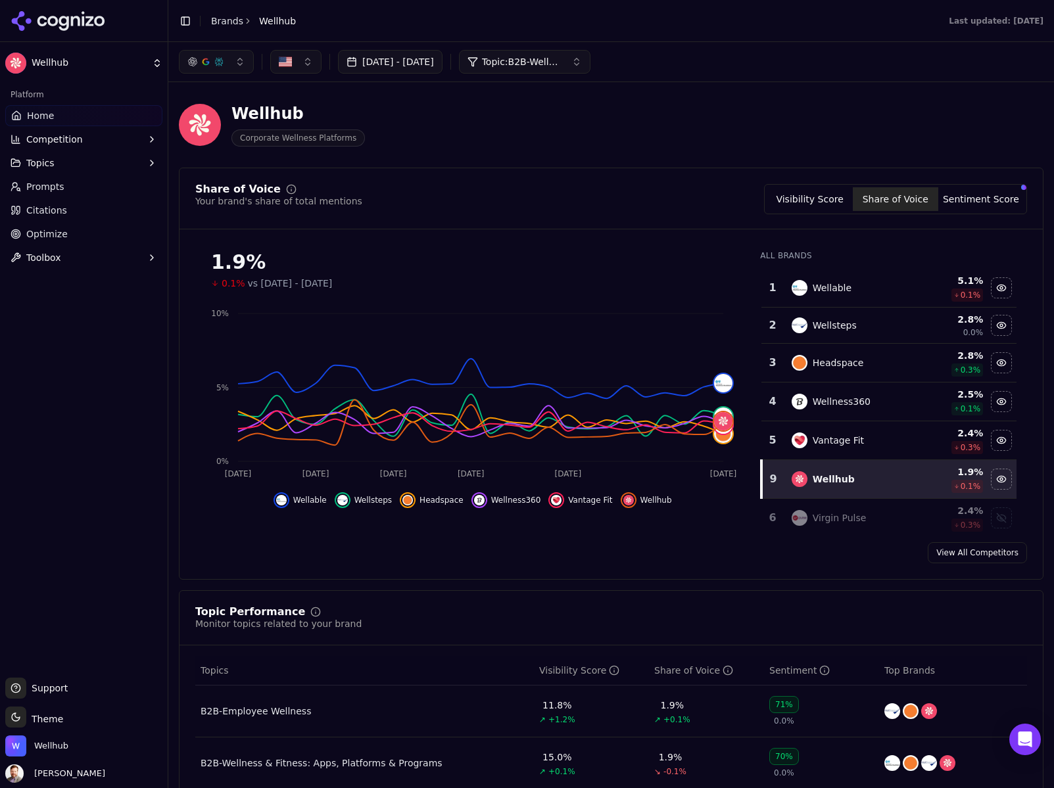
click at [997, 193] on button "Sentiment Score" at bounding box center [980, 199] width 85 height 24
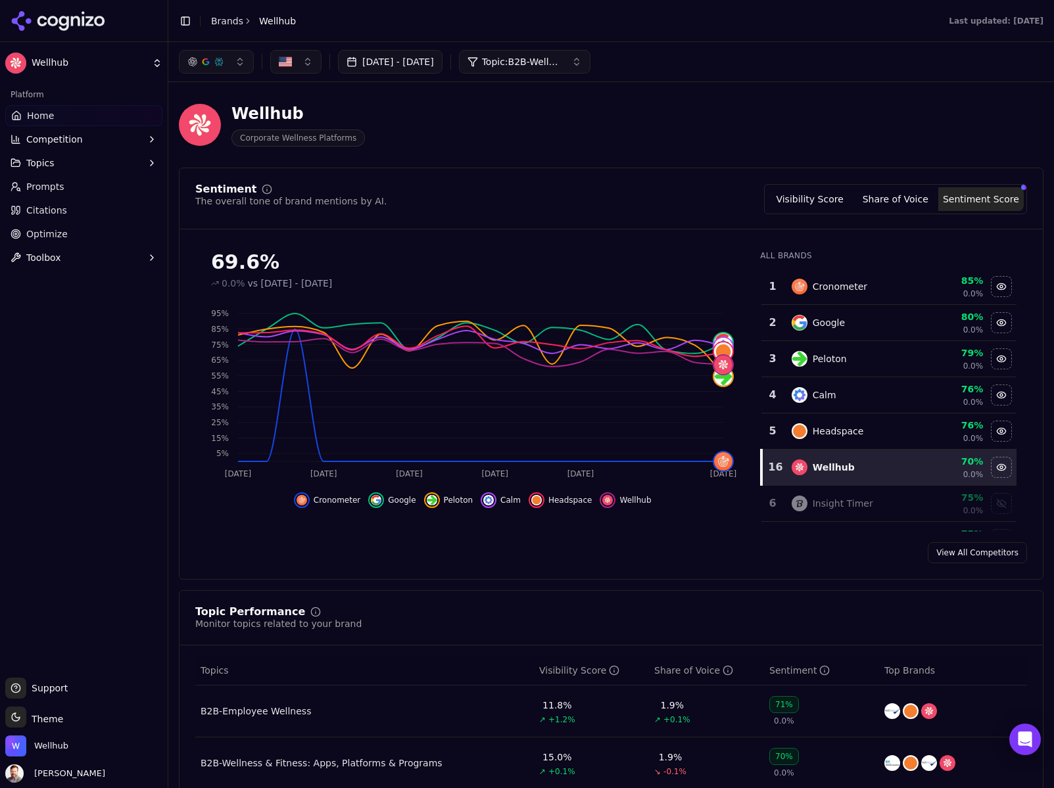
click at [1025, 188] on div "button" at bounding box center [1023, 187] width 5 height 5
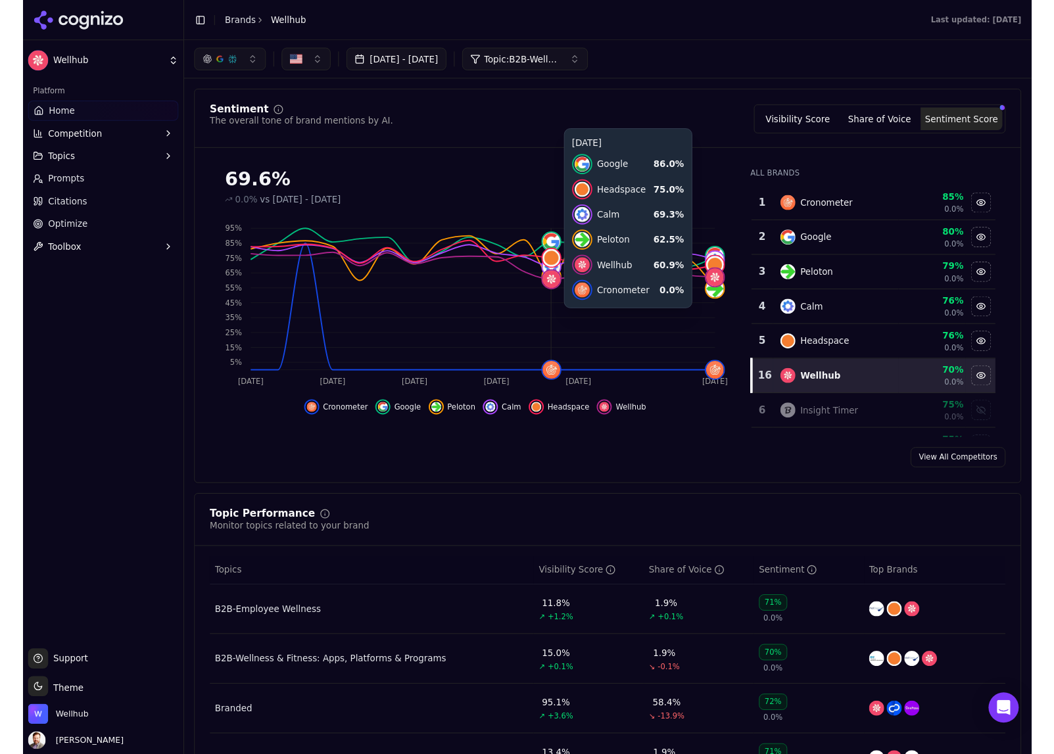
scroll to position [89, 0]
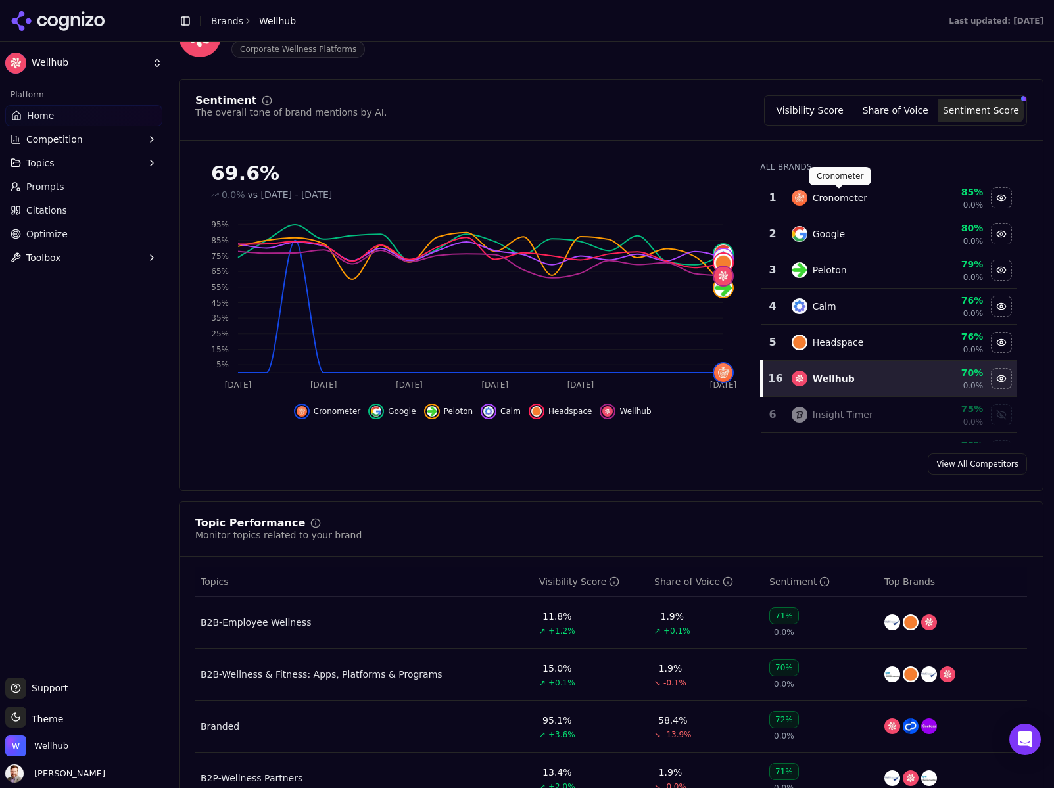
click at [848, 196] on div "Cronometer" at bounding box center [839, 197] width 55 height 13
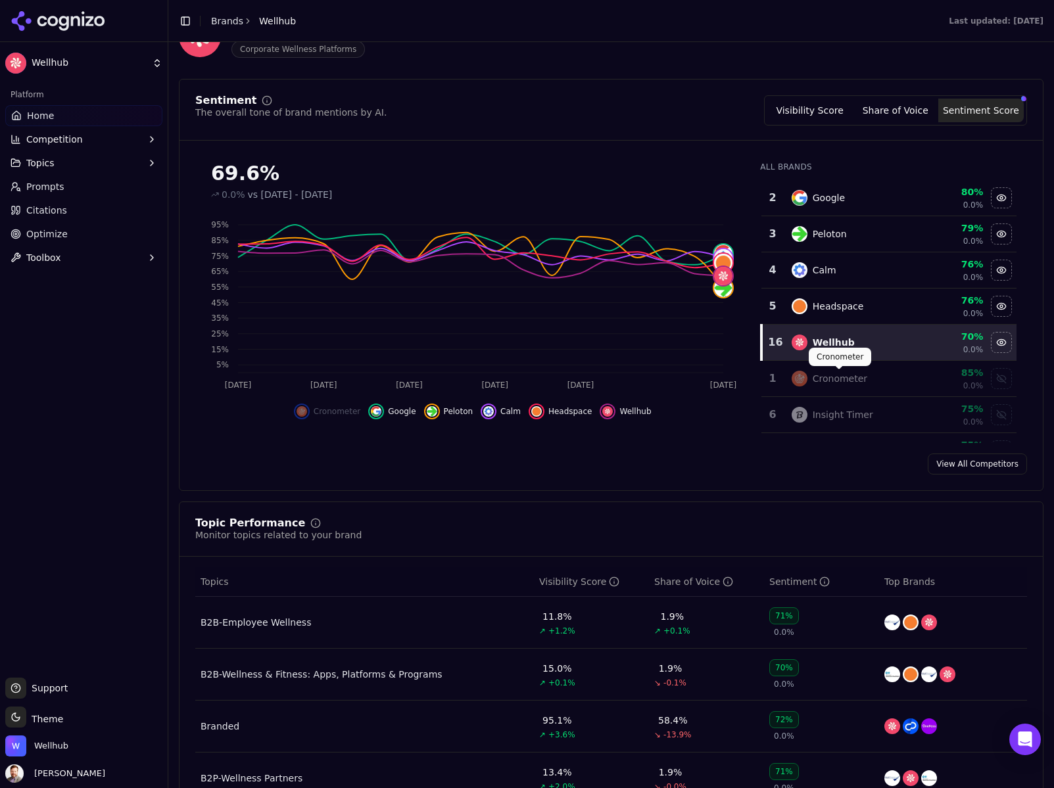
click at [844, 381] on div "Cronometer" at bounding box center [839, 378] width 55 height 13
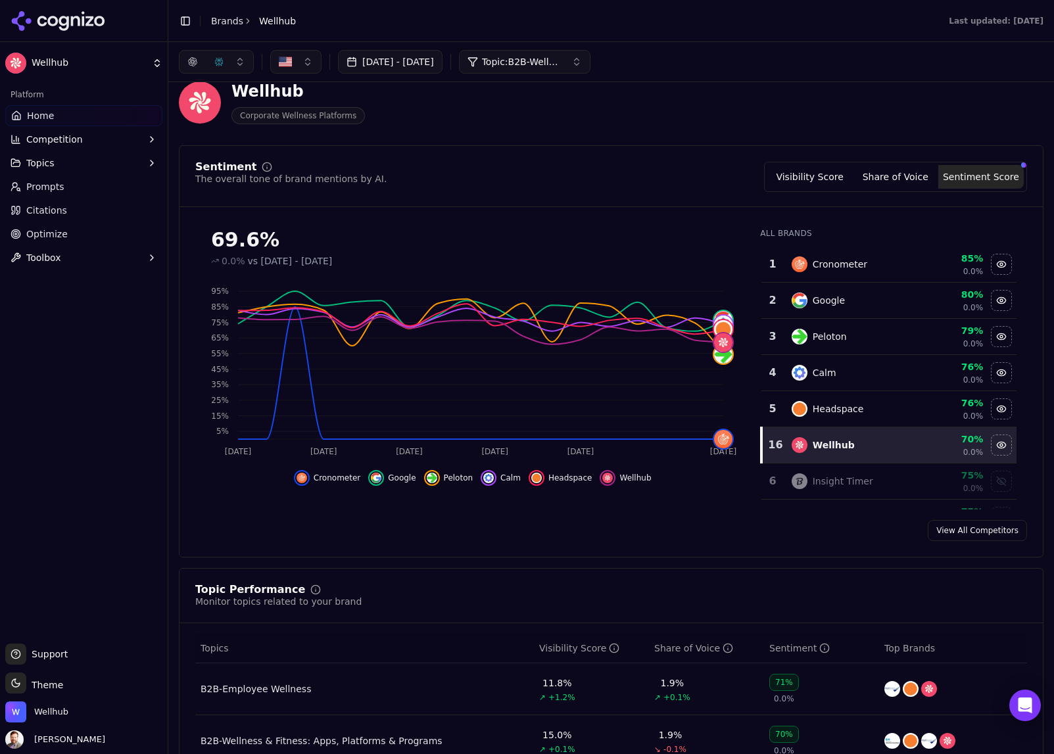
scroll to position [0, 0]
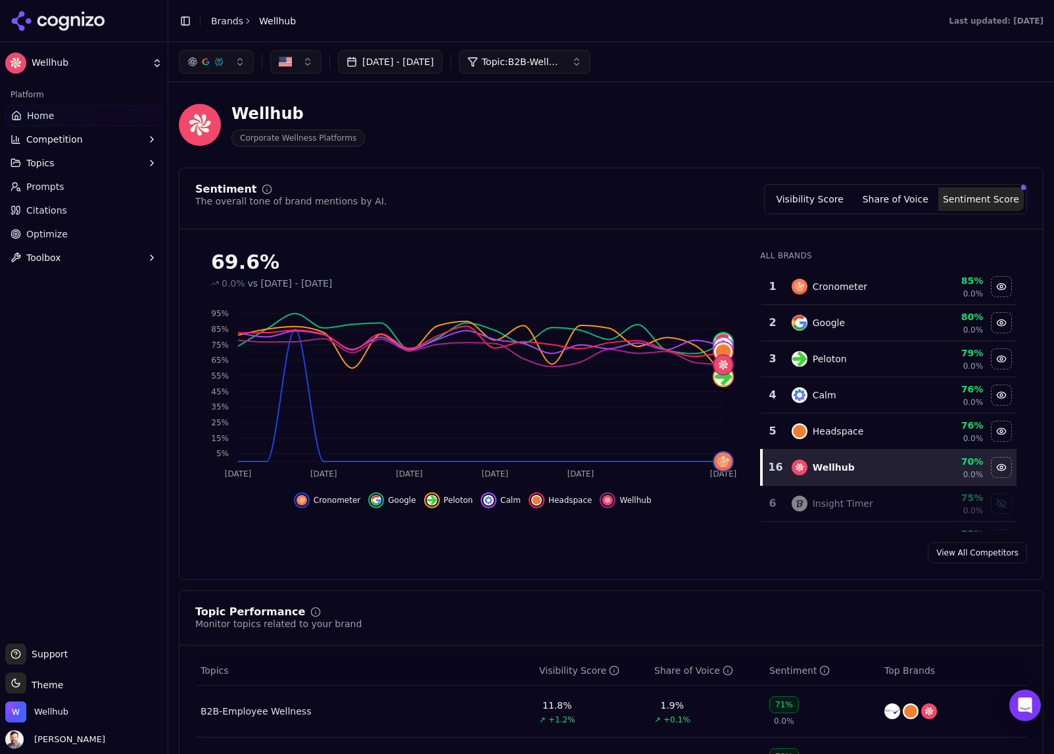
click at [820, 201] on button "Visibility Score" at bounding box center [809, 199] width 85 height 24
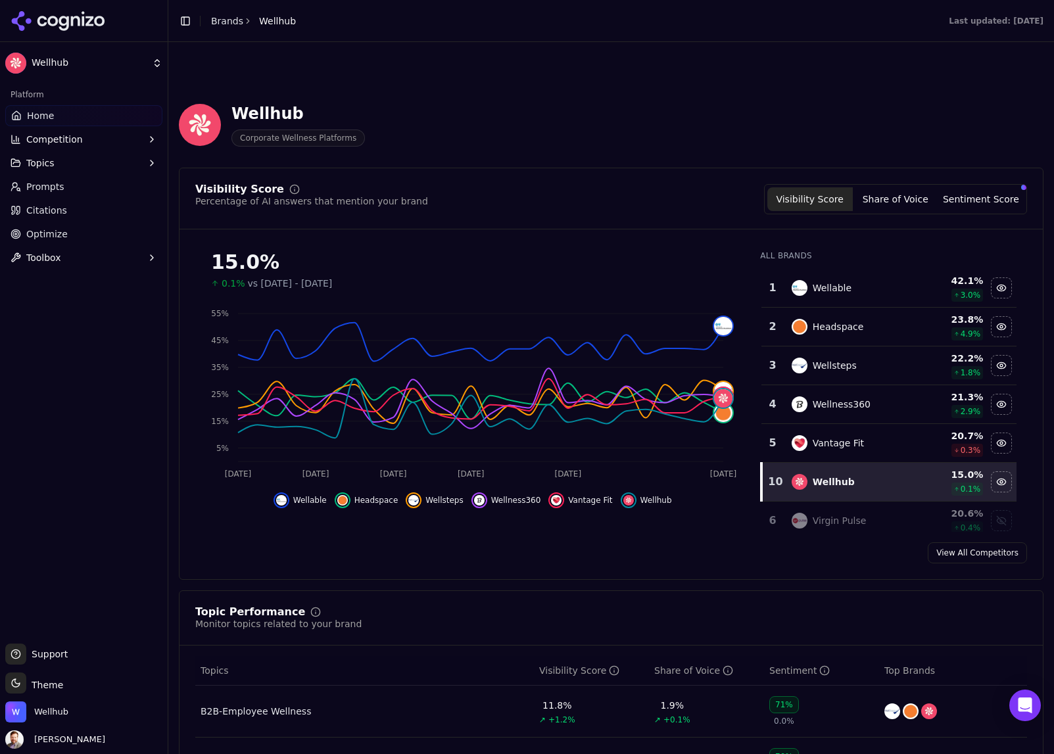
scroll to position [212, 0]
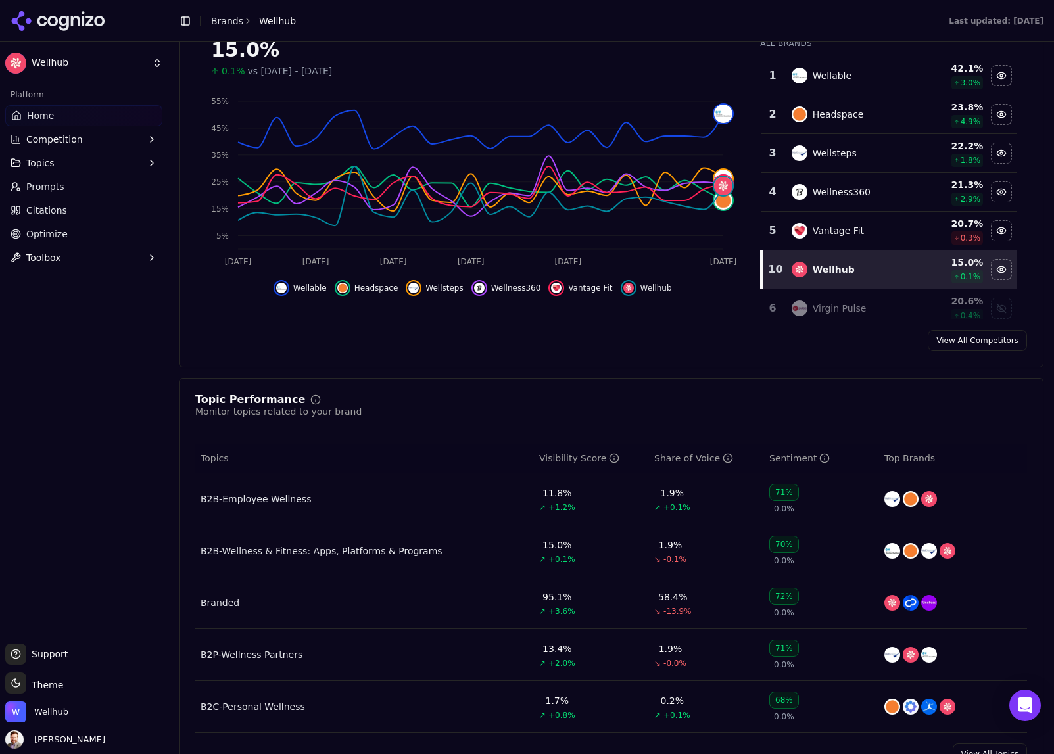
click at [49, 194] on link "Prompts" at bounding box center [83, 186] width 157 height 21
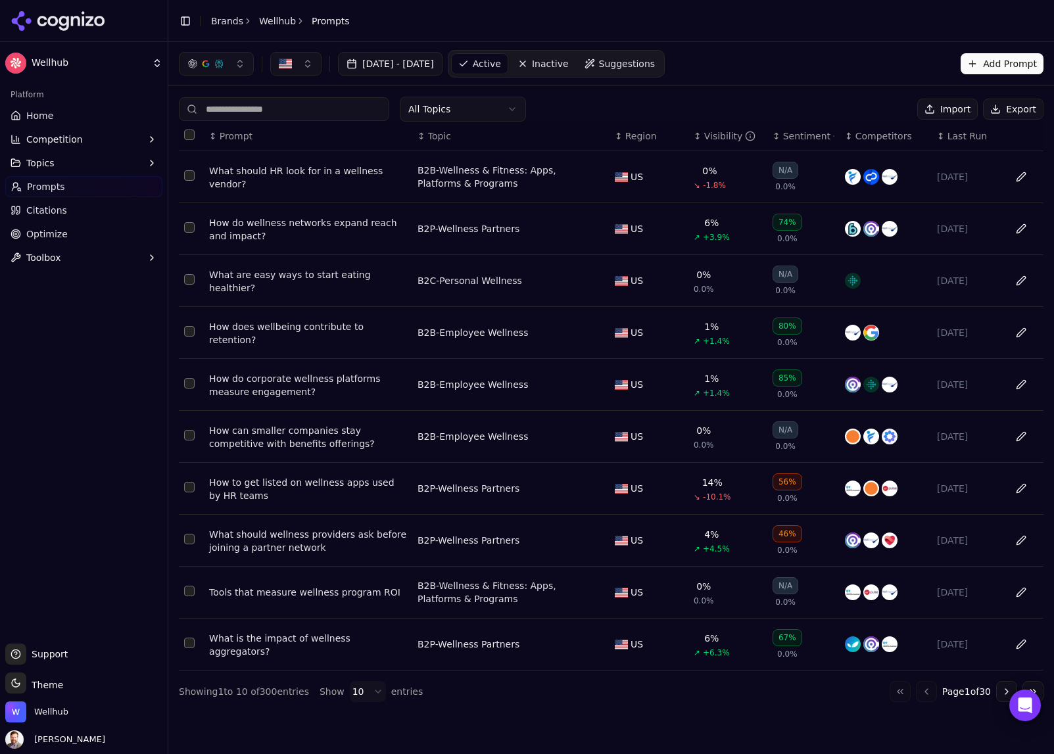
click at [720, 134] on div "Visibility" at bounding box center [730, 135] width 52 height 13
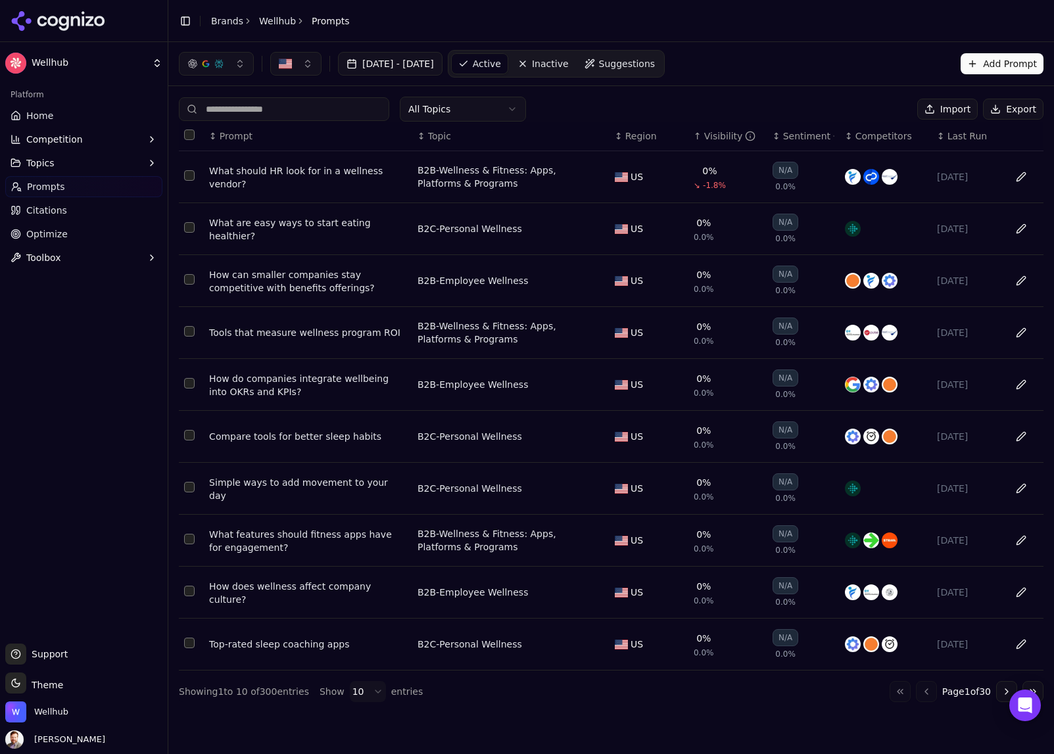
click at [56, 211] on span "Citations" at bounding box center [46, 210] width 41 height 13
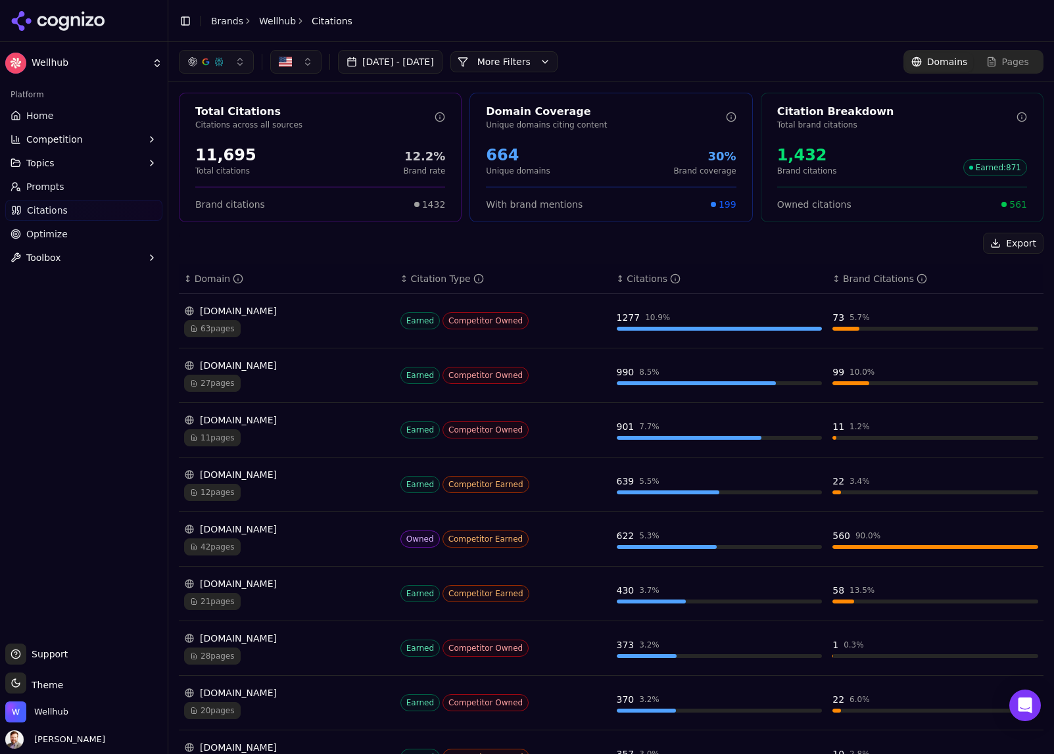
click at [232, 327] on span "63 pages" at bounding box center [212, 328] width 57 height 17
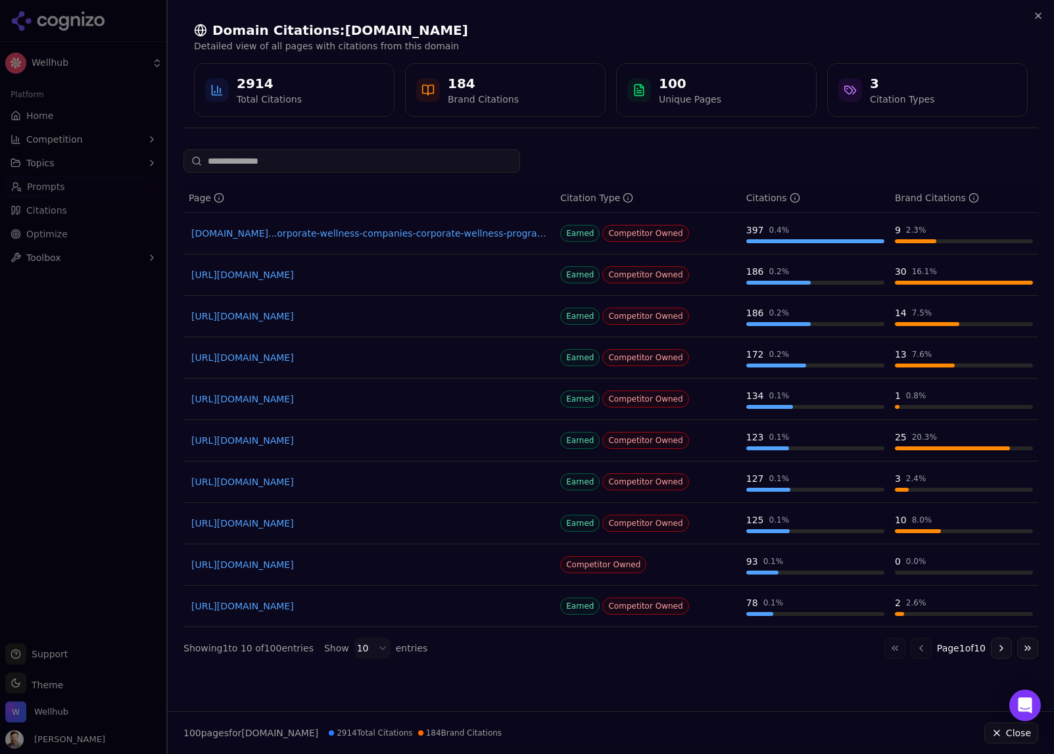
click at [121, 455] on div at bounding box center [527, 377] width 1054 height 754
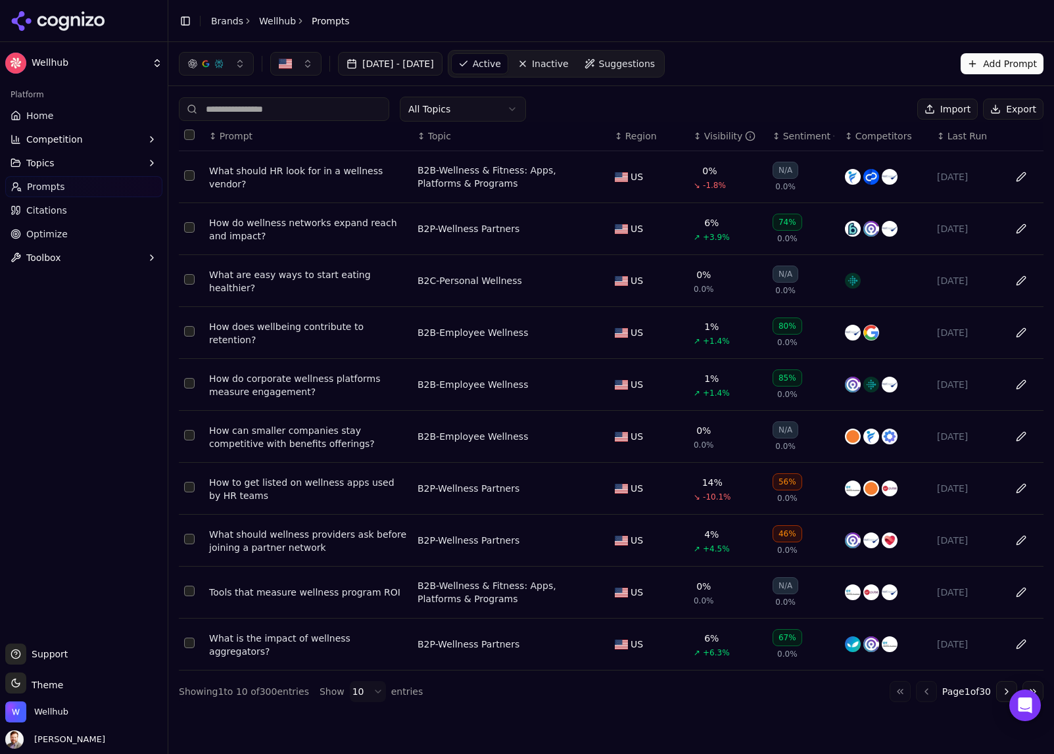
click at [111, 162] on button "Topics" at bounding box center [83, 162] width 157 height 21
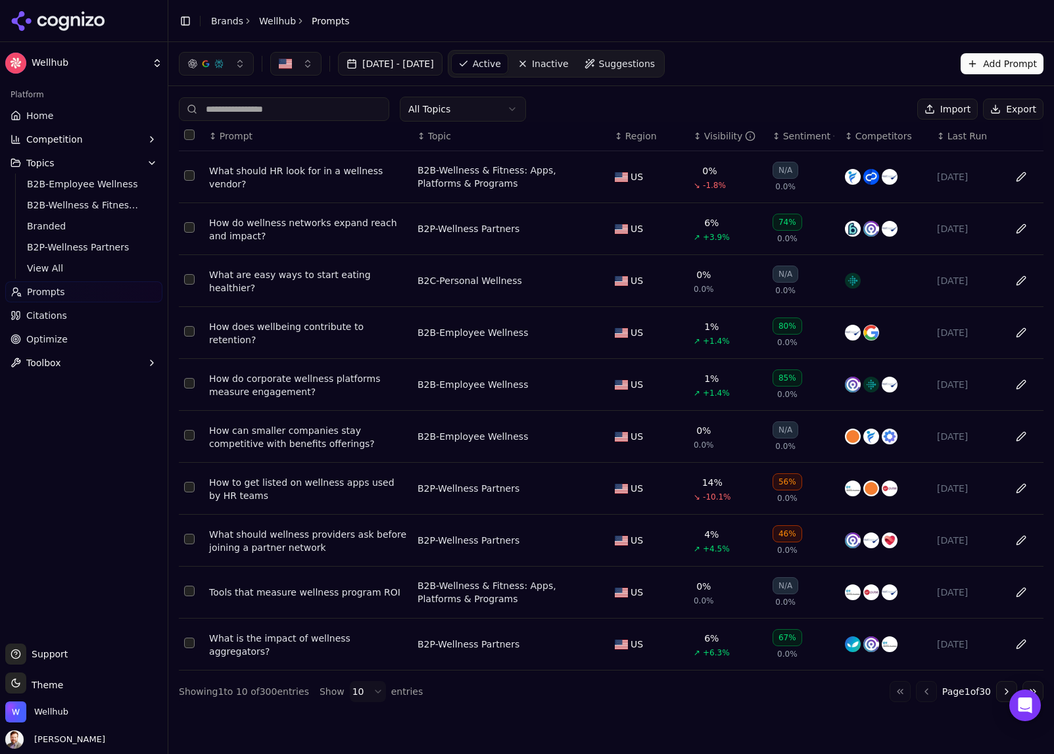
click at [84, 135] on button "Competition" at bounding box center [83, 139] width 157 height 21
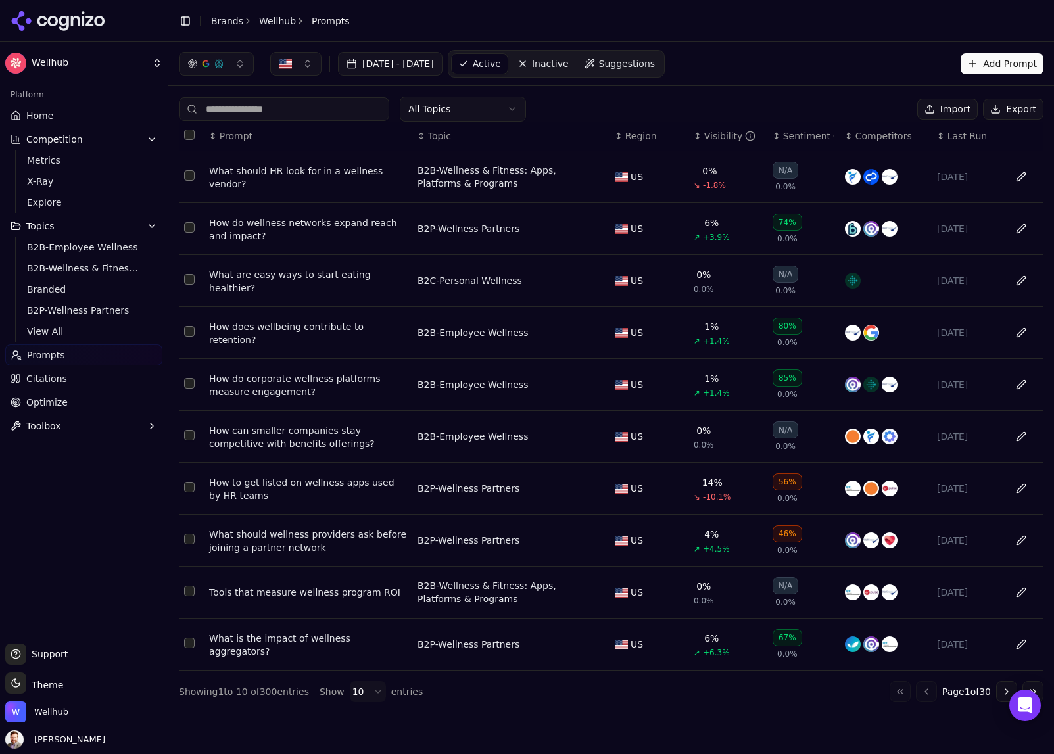
click at [47, 114] on span "Home" at bounding box center [39, 115] width 27 height 13
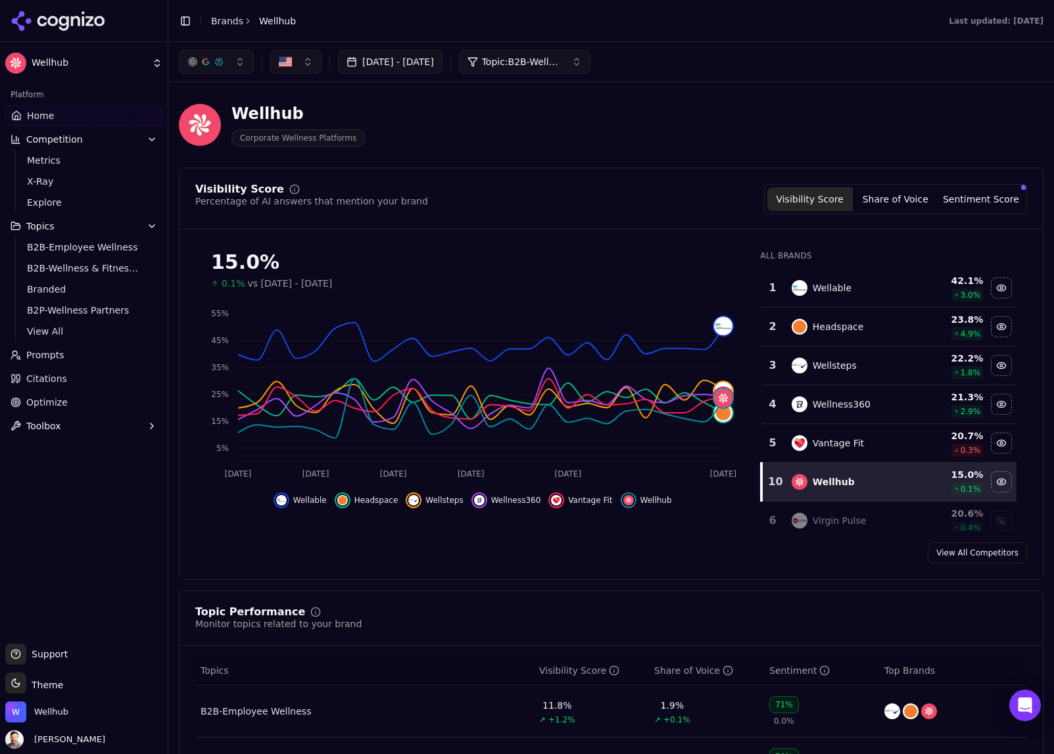
click at [574, 68] on button "Topic: B2B-Wellness & Fitness: Apps, Platforms & Programs" at bounding box center [524, 62] width 131 height 24
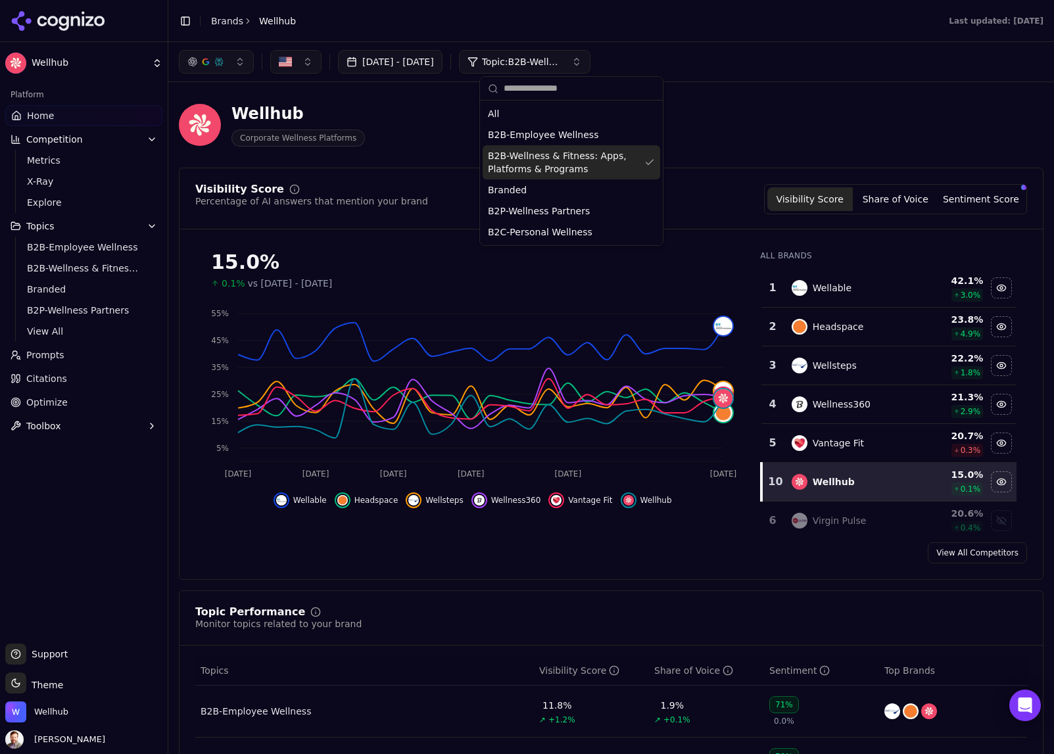
click at [421, 147] on div "Wellhub Corporate Wellness Platforms" at bounding box center [473, 124] width 589 height 43
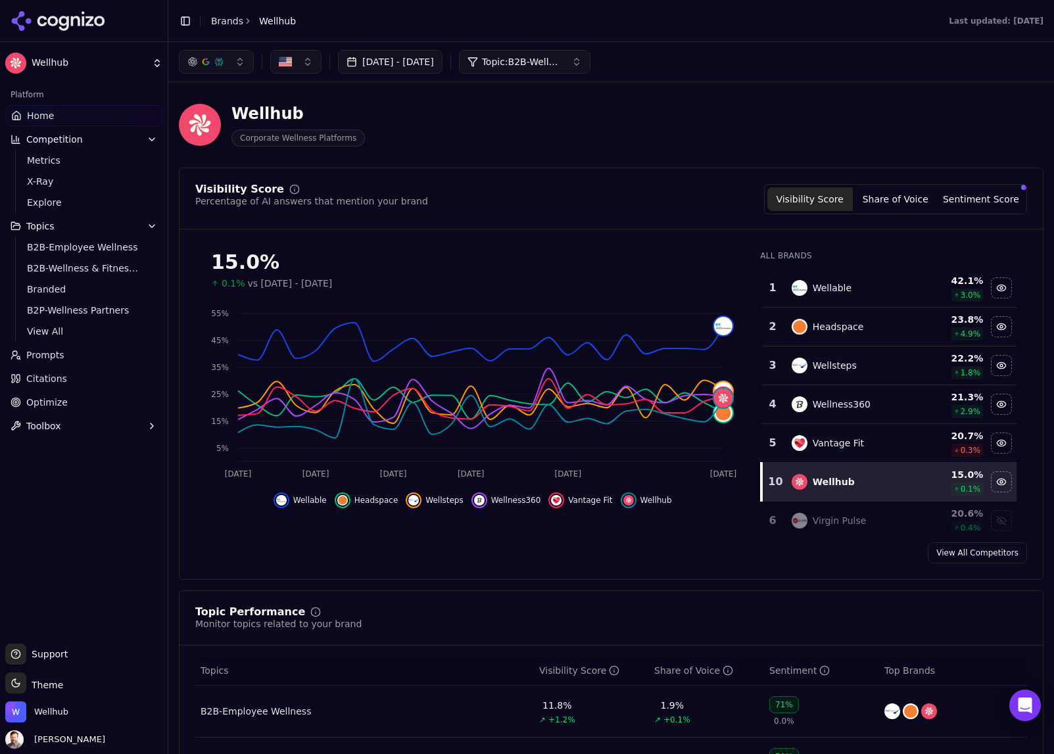
click at [51, 353] on span "Prompts" at bounding box center [45, 354] width 38 height 13
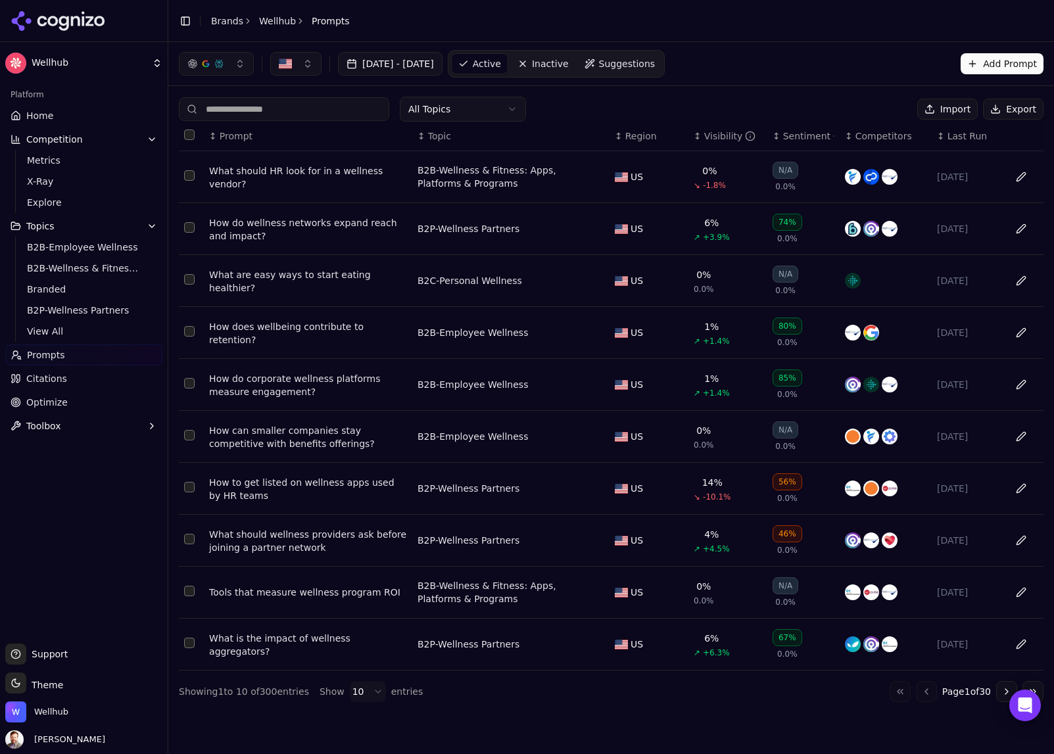
click at [47, 374] on span "Citations" at bounding box center [46, 378] width 41 height 13
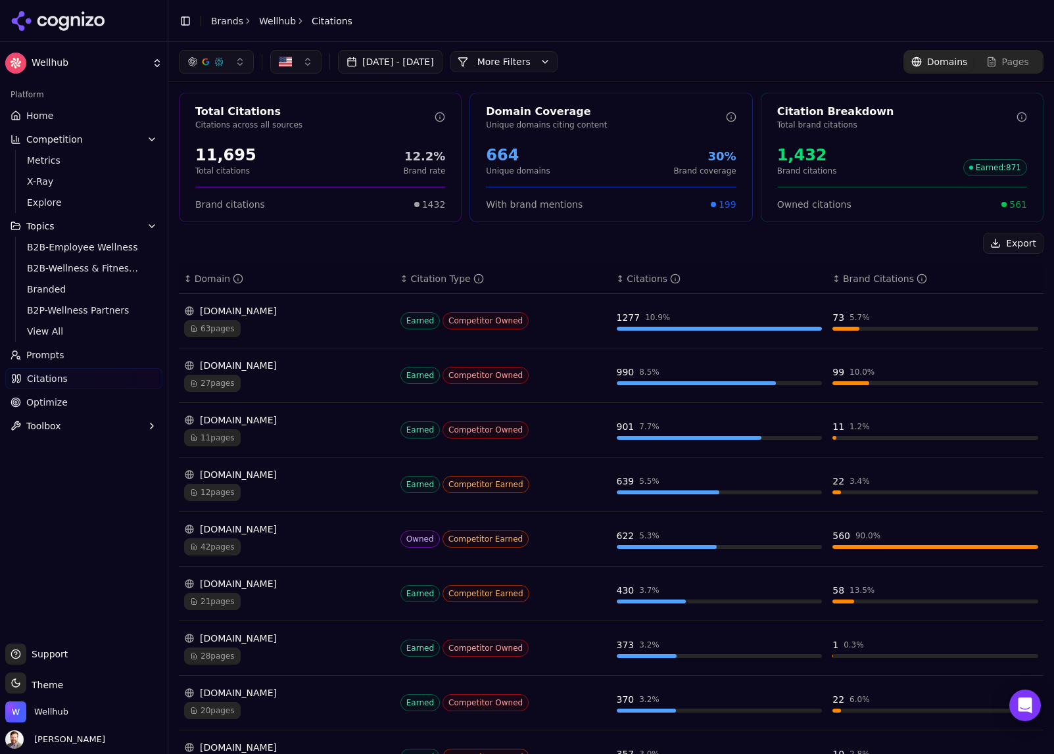
click at [43, 118] on span "Home" at bounding box center [39, 115] width 27 height 13
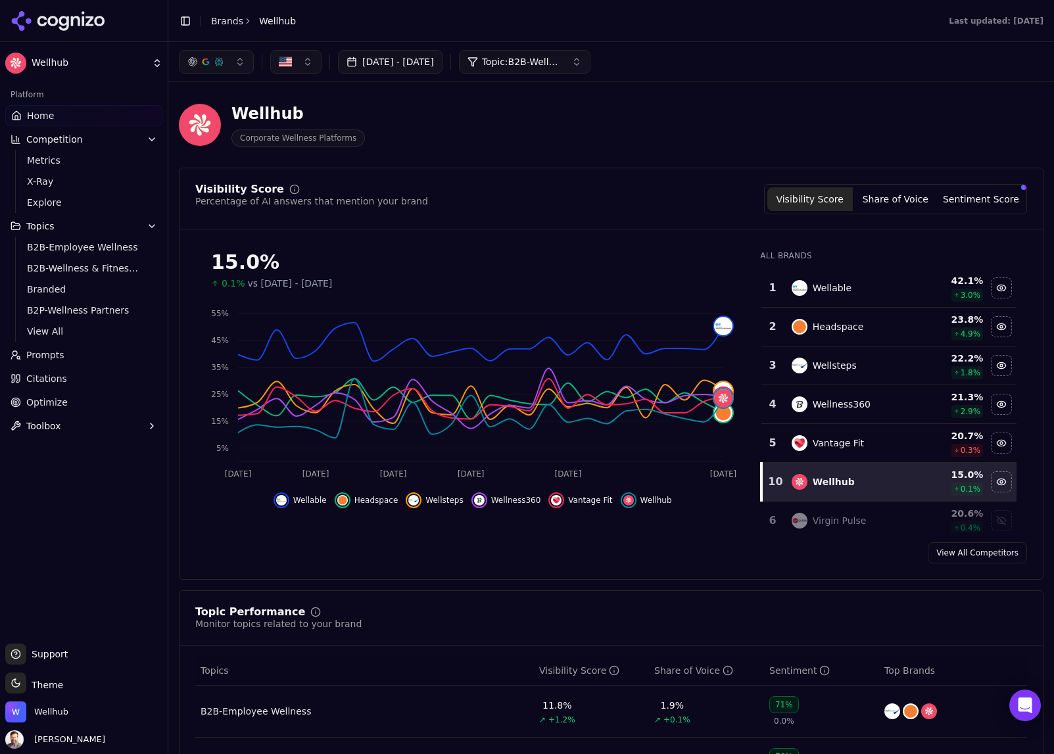
click at [985, 200] on button "Sentiment Score" at bounding box center [980, 199] width 85 height 24
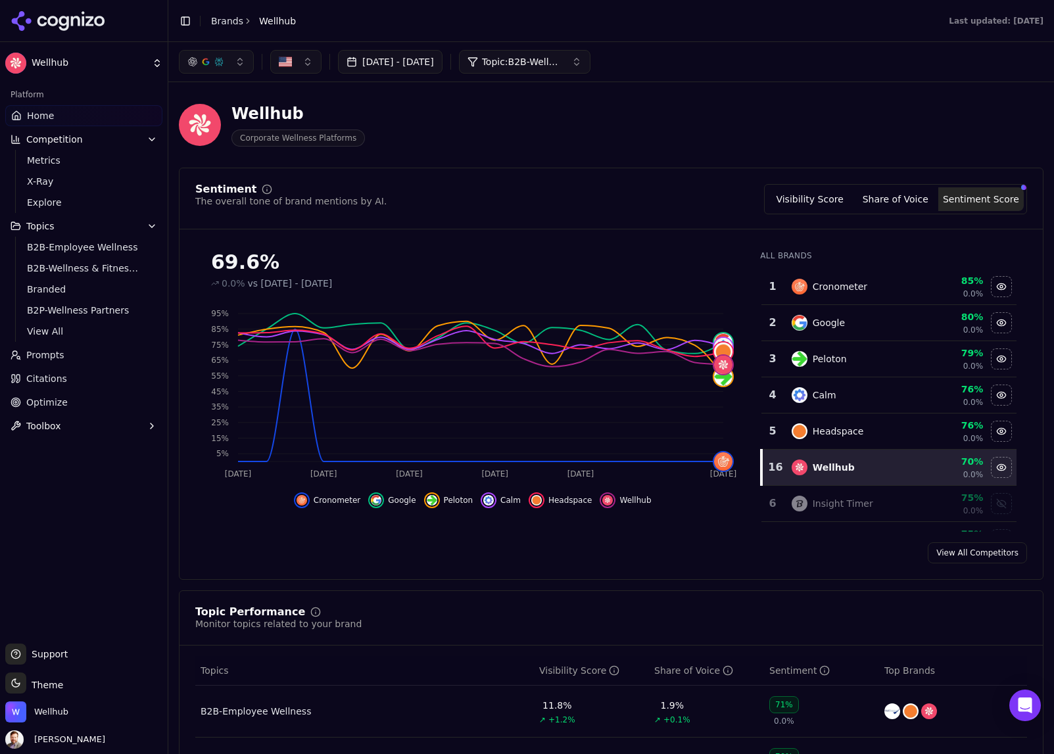
click at [900, 202] on button "Share of Voice" at bounding box center [894, 199] width 85 height 24
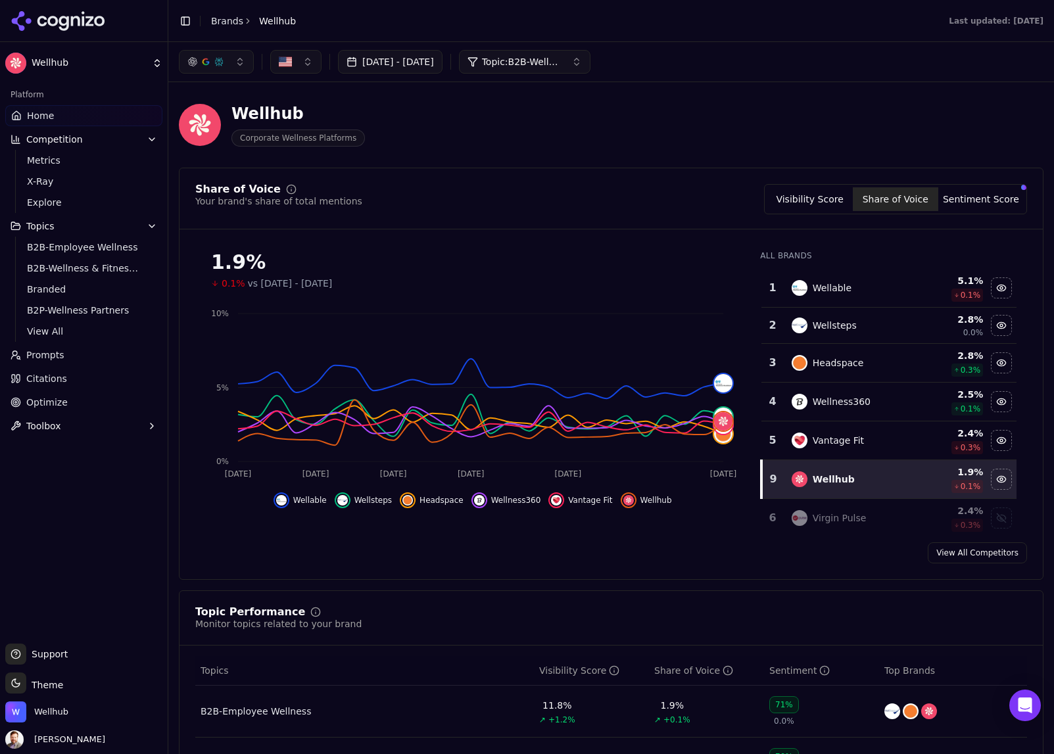
drag, startPoint x: 817, startPoint y: 200, endPoint x: 689, endPoint y: 220, distance: 128.9
click at [817, 200] on button "Visibility Score" at bounding box center [809, 199] width 85 height 24
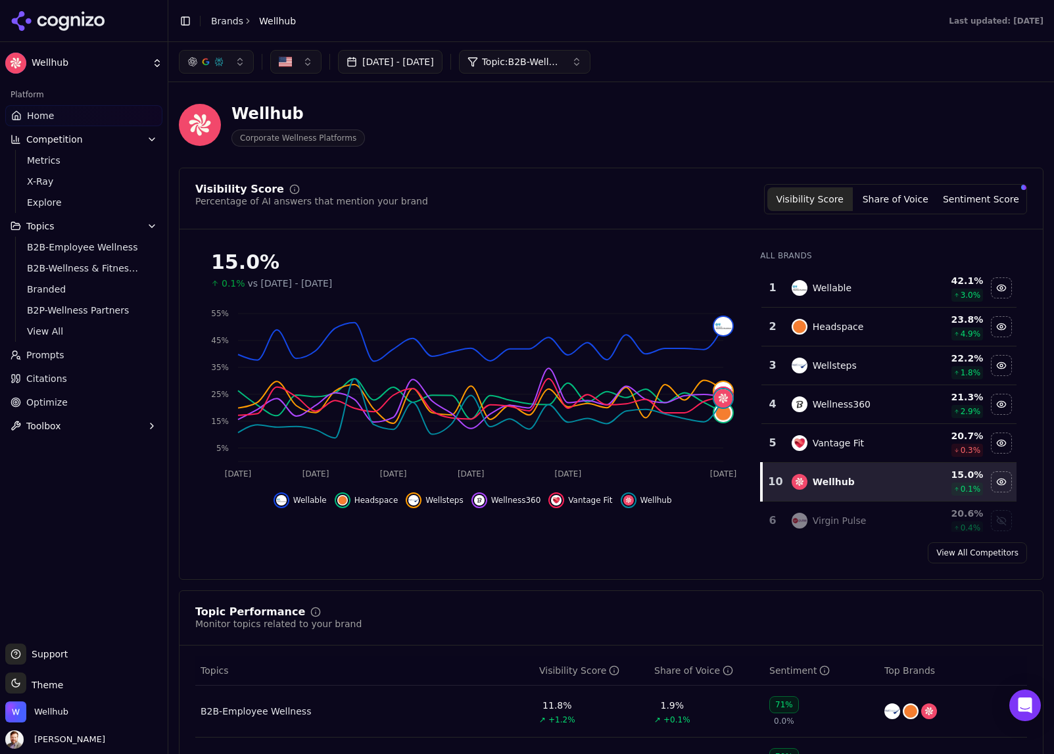
click at [971, 548] on link "View All Competitors" at bounding box center [976, 552] width 99 height 21
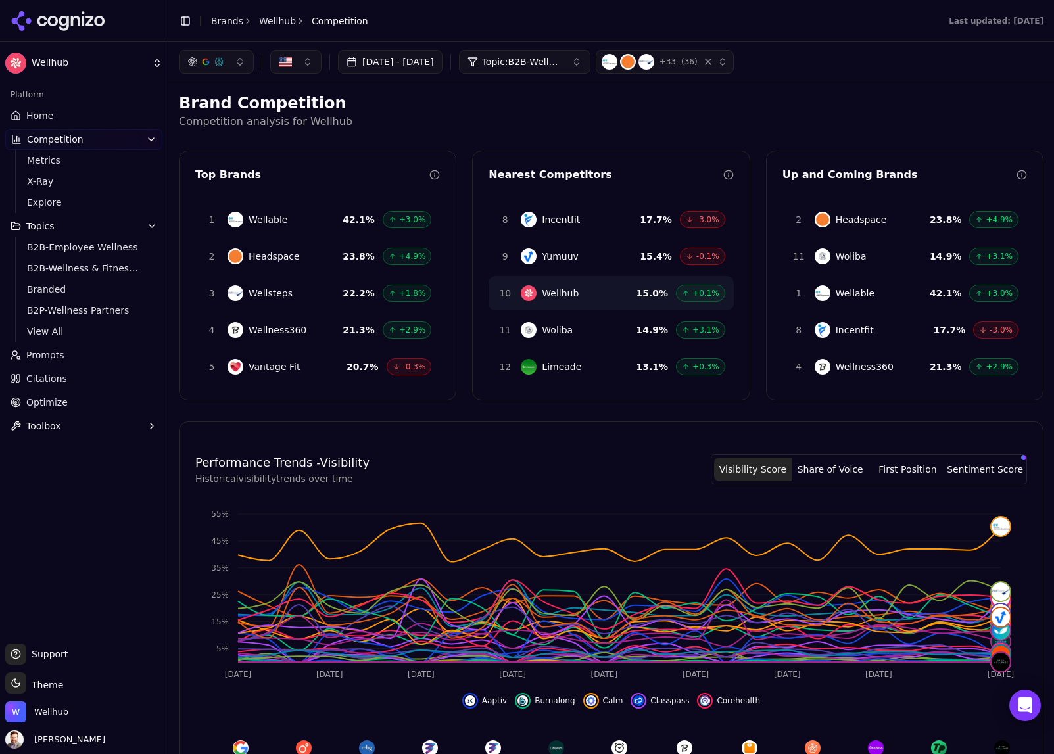
click at [305, 63] on button "button" at bounding box center [295, 62] width 51 height 24
click at [532, 114] on p "Competition analysis for Wellhub" at bounding box center [611, 122] width 864 height 16
click at [526, 119] on p "Competition analysis for Wellhub" at bounding box center [611, 122] width 864 height 16
click at [271, 18] on link "Wellhub" at bounding box center [277, 20] width 37 height 13
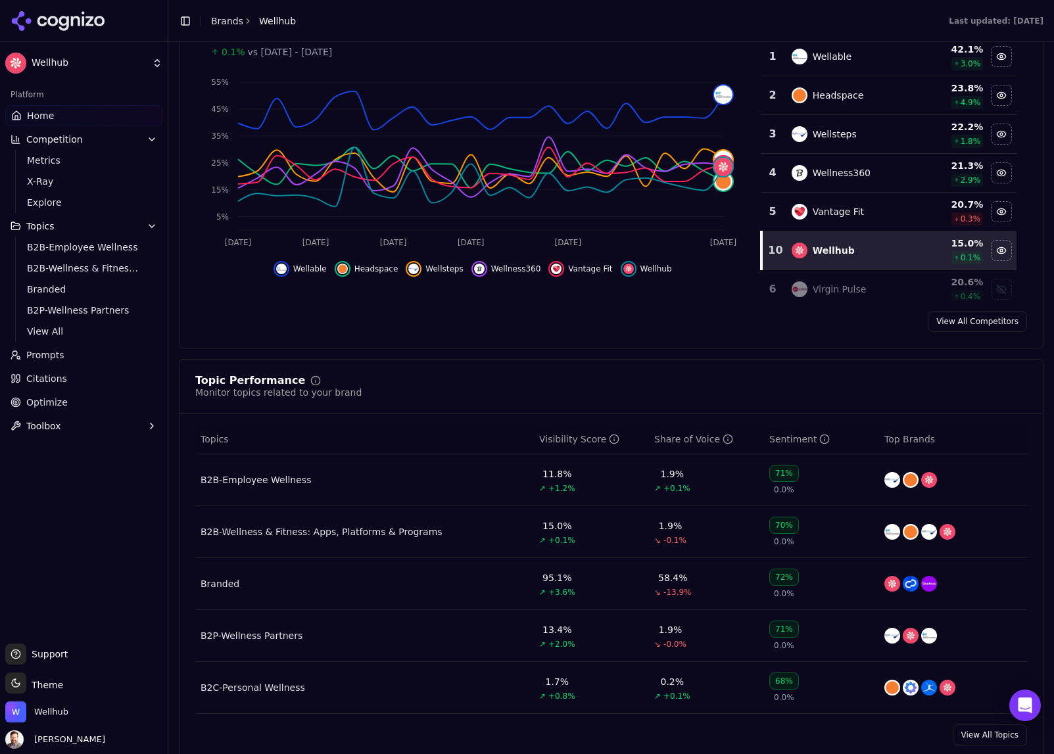
scroll to position [260, 0]
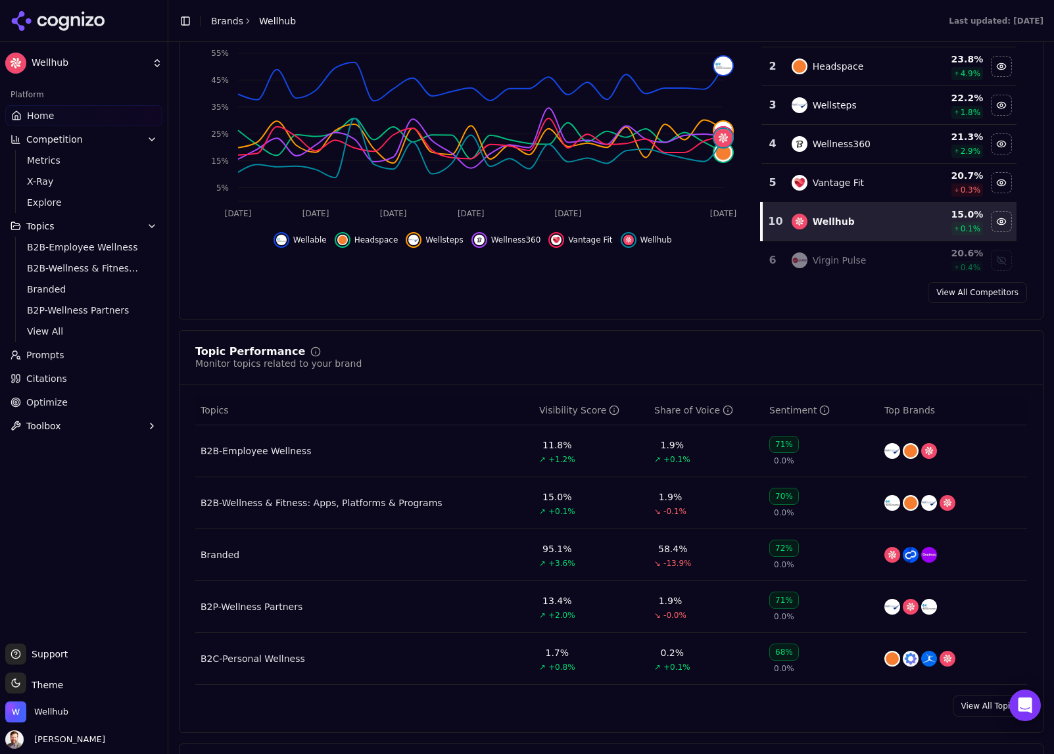
click at [364, 504] on div "B2B-Wellness & Fitness: Apps, Platforms & Programs" at bounding box center [321, 502] width 242 height 13
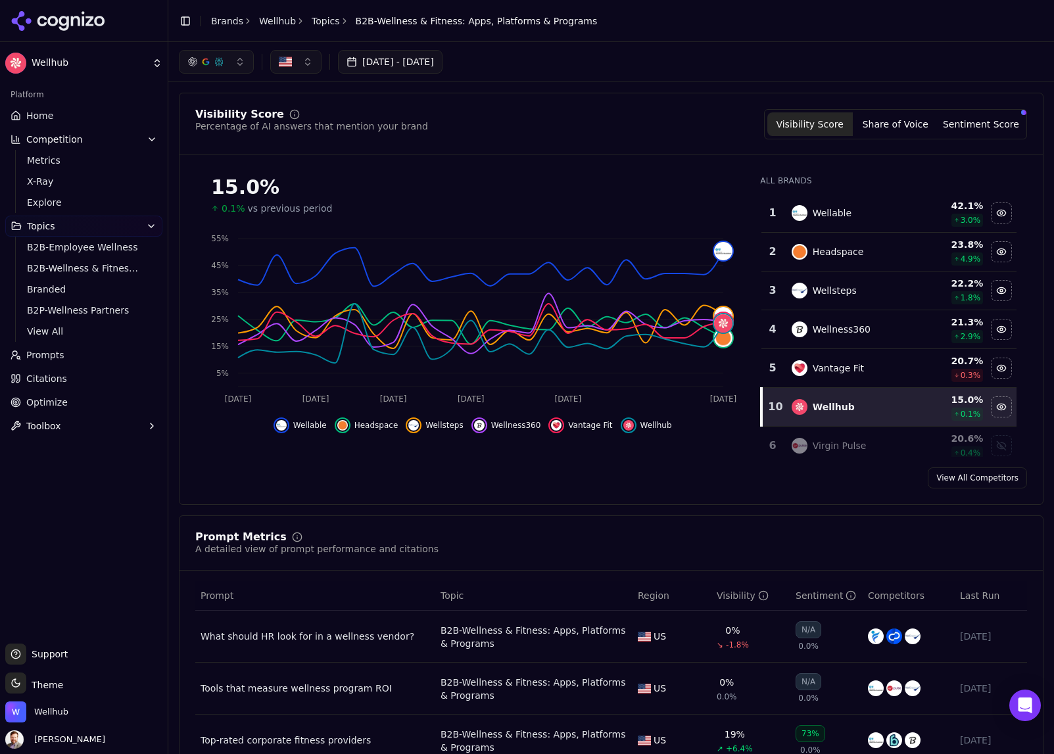
click at [887, 124] on button "Share of Voice" at bounding box center [894, 124] width 85 height 24
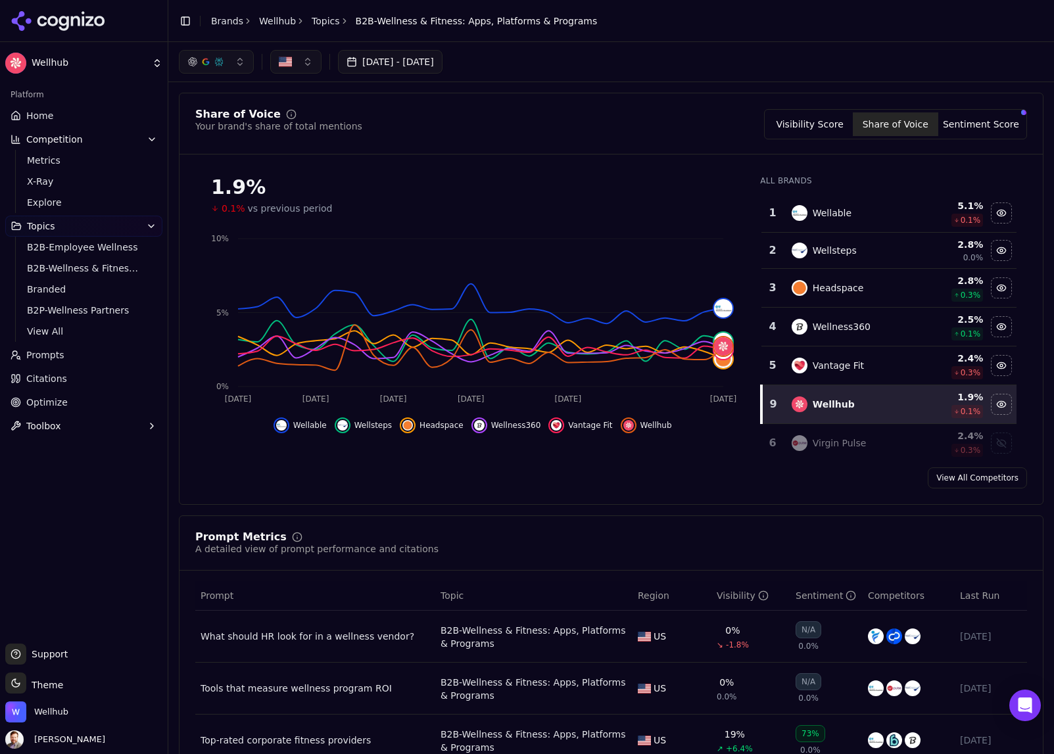
click at [793, 123] on button "Visibility Score" at bounding box center [809, 124] width 85 height 24
